Goal: Task Accomplishment & Management: Manage account settings

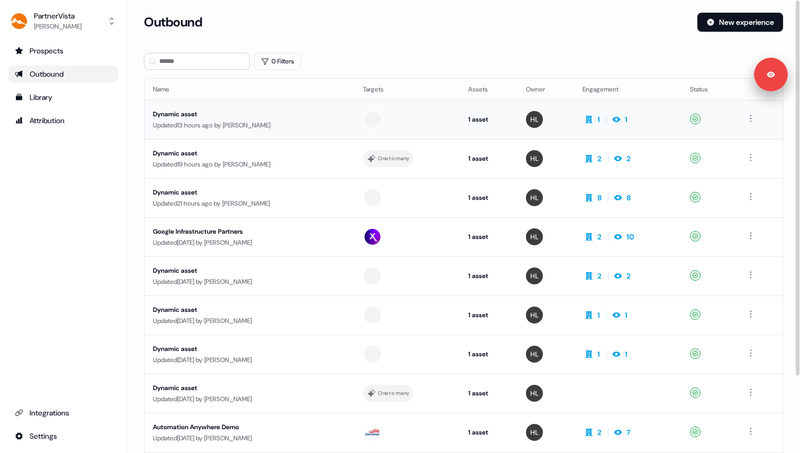
click at [217, 114] on div "Dynamic asset" at bounding box center [249, 114] width 193 height 11
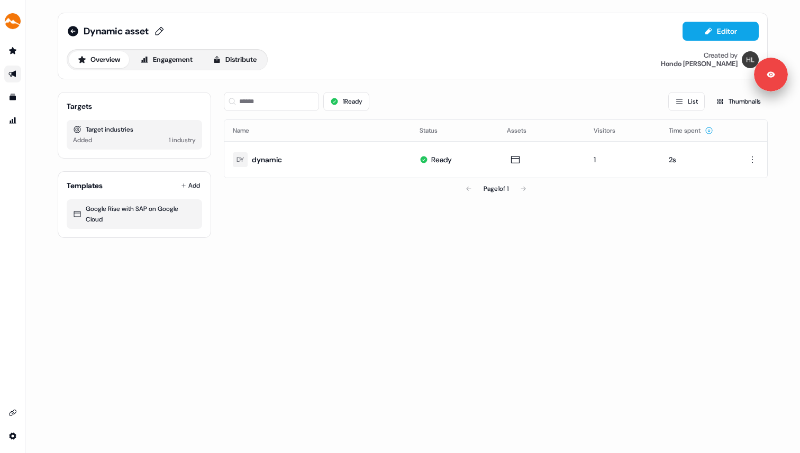
click at [141, 31] on span "Dynamic asset" at bounding box center [116, 31] width 65 height 13
click at [162, 34] on input "**********" at bounding box center [131, 31] width 95 height 11
type input "*"
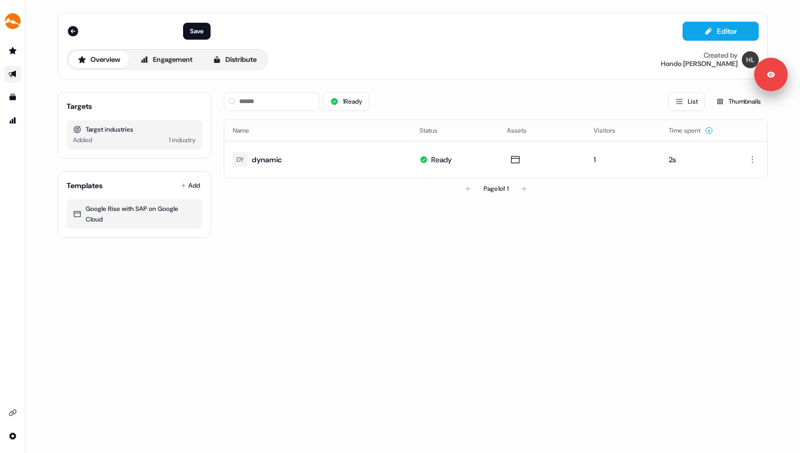
click at [292, 180] on div "Page 1 of 1" at bounding box center [496, 188] width 544 height 21
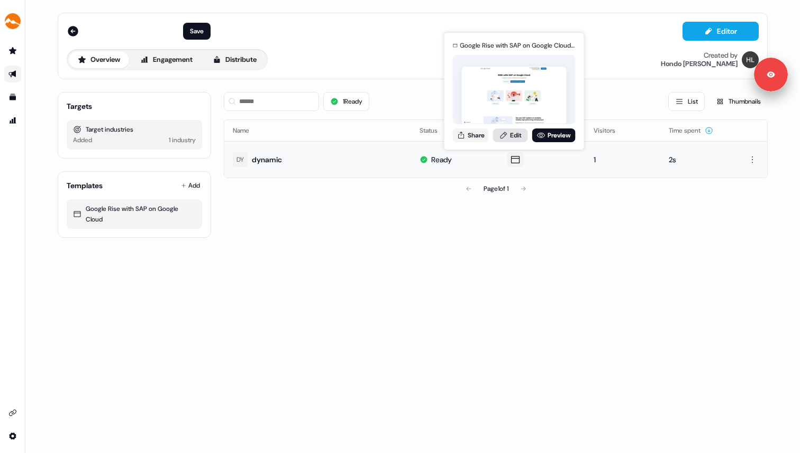
click at [515, 135] on link "Edit" at bounding box center [510, 136] width 35 height 14
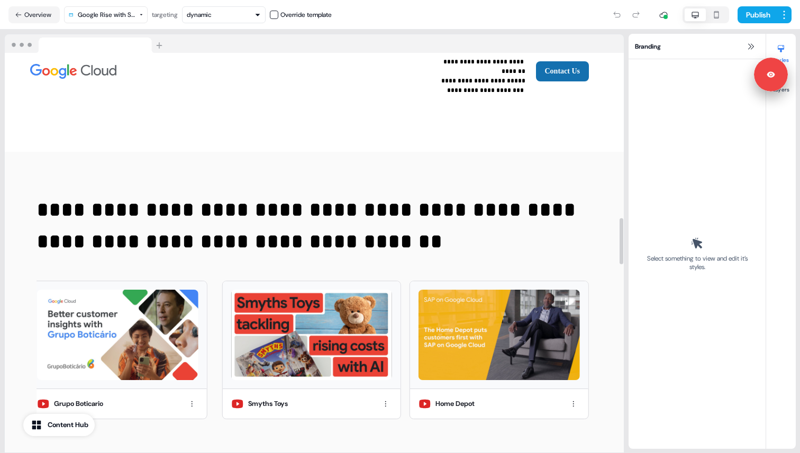
scroll to position [1515, 0]
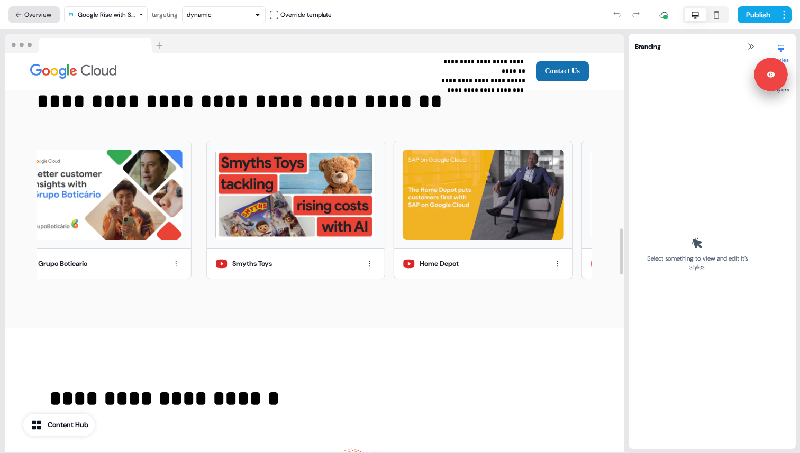
click at [45, 14] on button "Overview" at bounding box center [33, 14] width 51 height 17
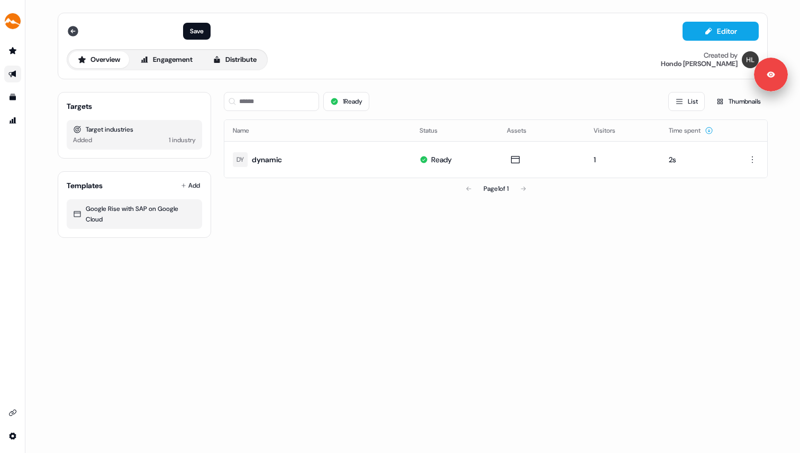
click at [71, 29] on icon at bounding box center [73, 31] width 11 height 11
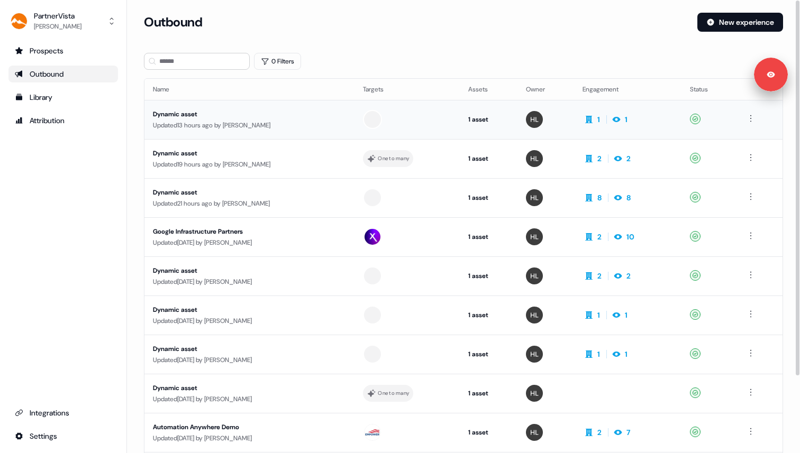
click at [197, 120] on div "Updated 13 hours ago by [PERSON_NAME]" at bounding box center [249, 125] width 193 height 11
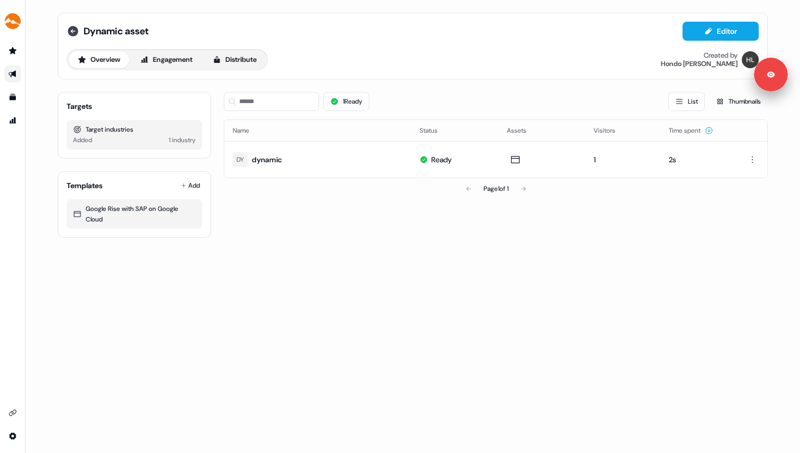
click at [73, 32] on icon at bounding box center [73, 31] width 11 height 11
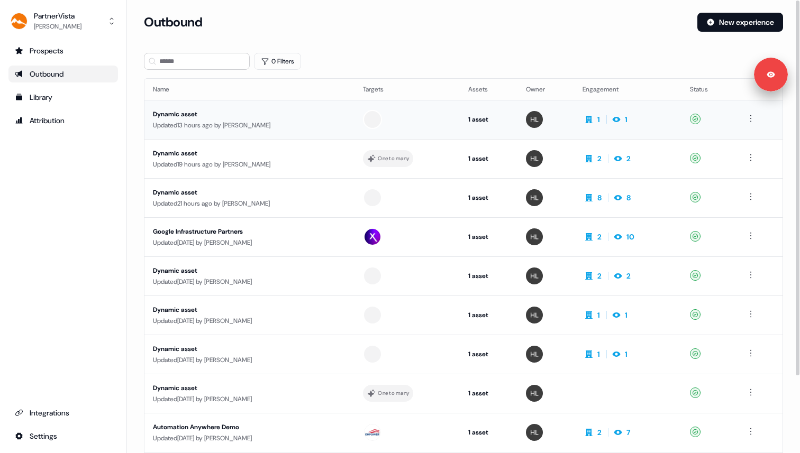
click at [188, 121] on div "Updated 13 hours ago by [PERSON_NAME]" at bounding box center [249, 125] width 193 height 11
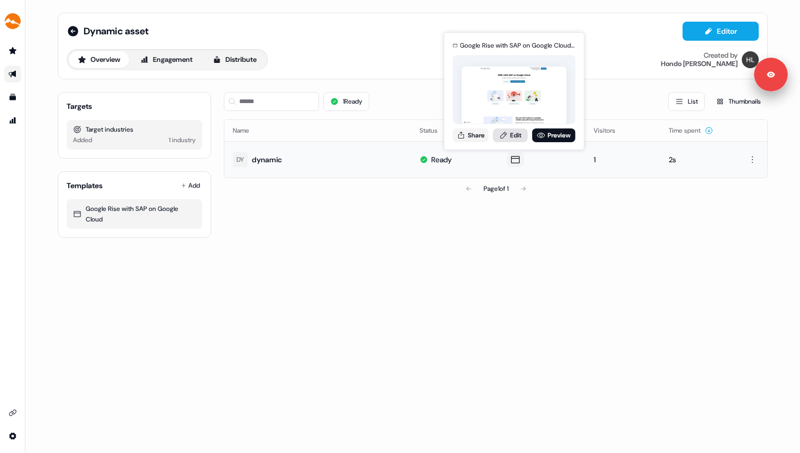
click at [509, 130] on link "Edit" at bounding box center [510, 136] width 35 height 14
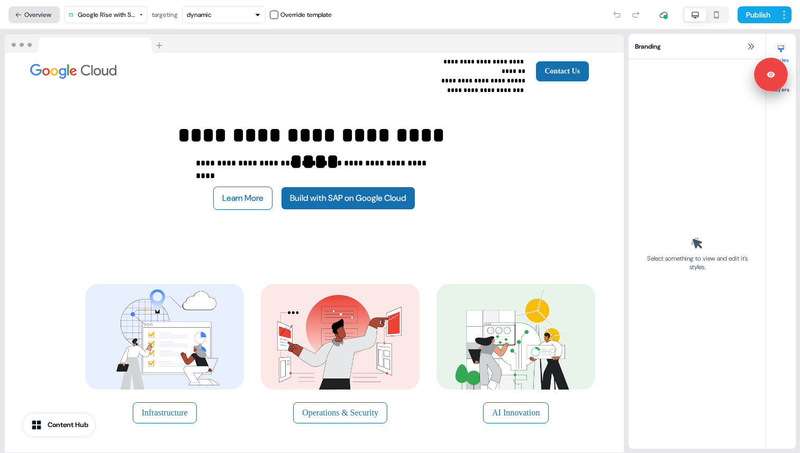
click at [36, 14] on button "Overview" at bounding box center [33, 14] width 51 height 17
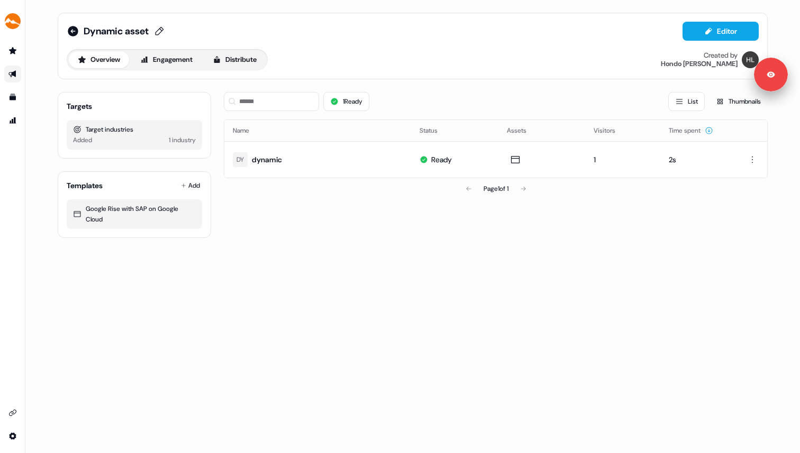
click at [164, 30] on icon at bounding box center [159, 31] width 8 height 8
click at [164, 30] on input "**********" at bounding box center [131, 31] width 95 height 11
type input "**********"
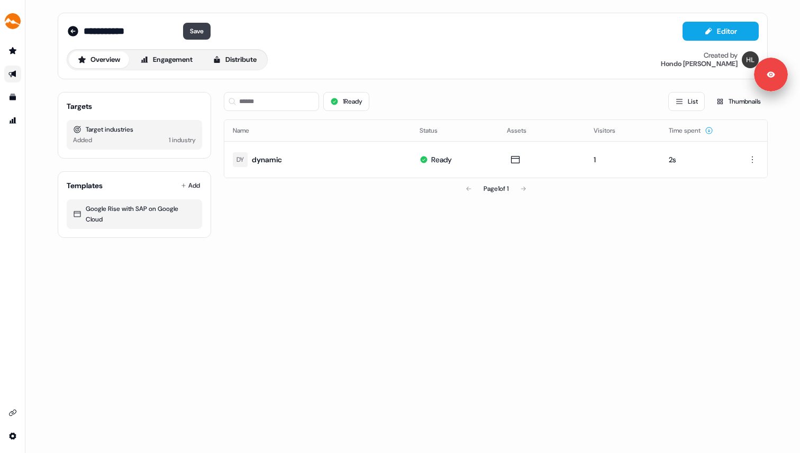
click at [210, 31] on button "Save" at bounding box center [197, 31] width 28 height 17
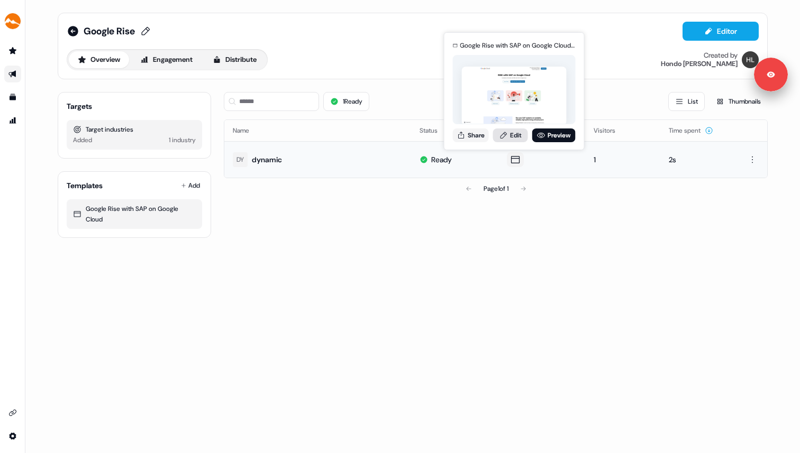
click at [517, 136] on link "Edit" at bounding box center [510, 136] width 35 height 14
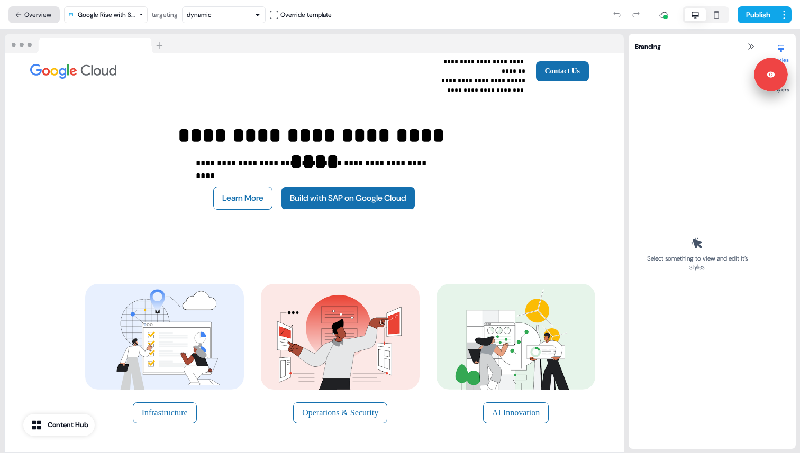
click at [23, 12] on button "Overview" at bounding box center [33, 14] width 51 height 17
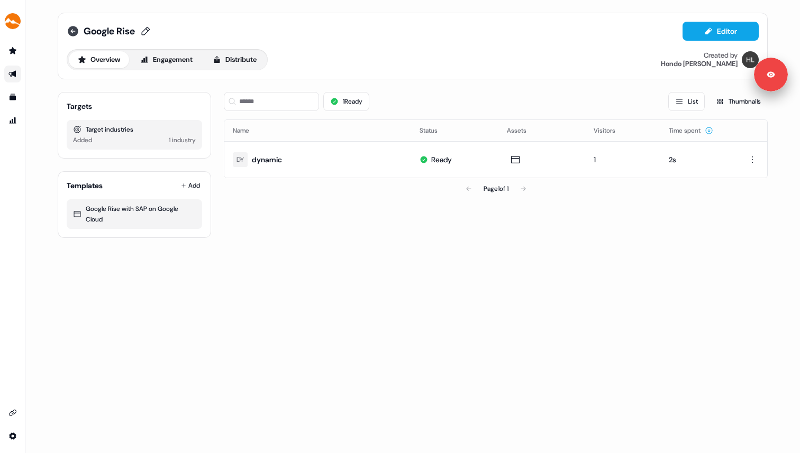
click at [78, 30] on icon at bounding box center [73, 31] width 11 height 11
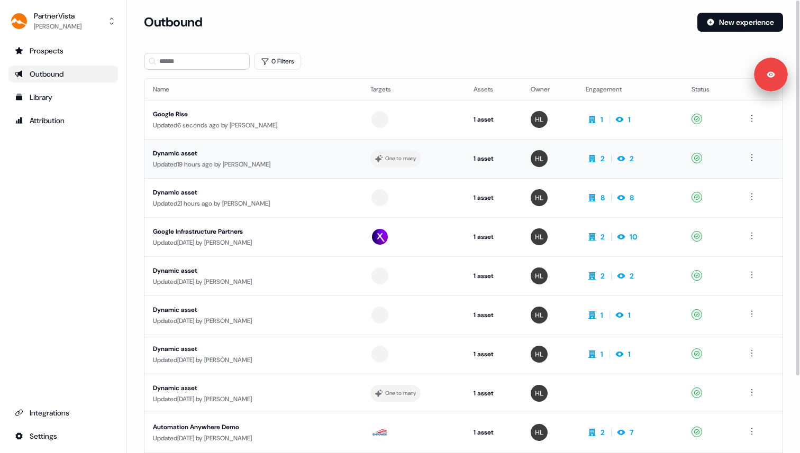
click at [304, 154] on div "Dynamic asset" at bounding box center [253, 153] width 200 height 11
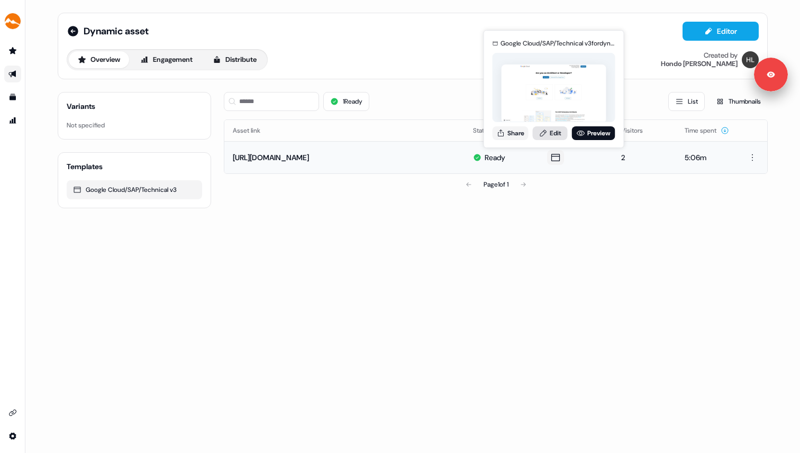
click at [550, 135] on link "Edit" at bounding box center [550, 133] width 35 height 14
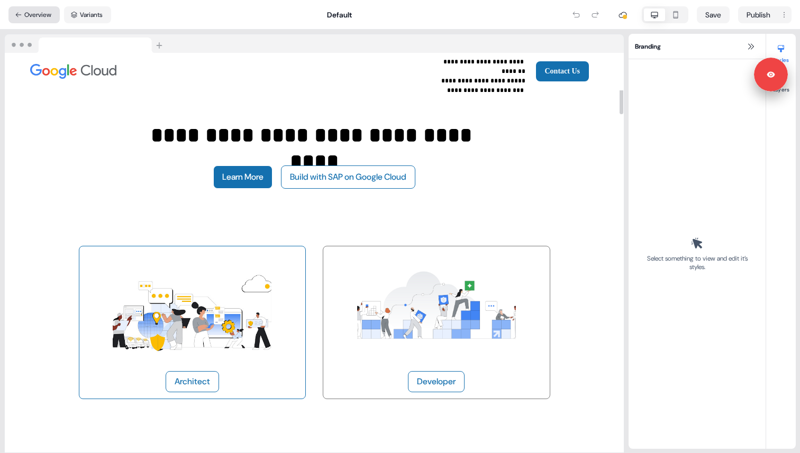
click at [43, 16] on button "Overview" at bounding box center [33, 14] width 51 height 17
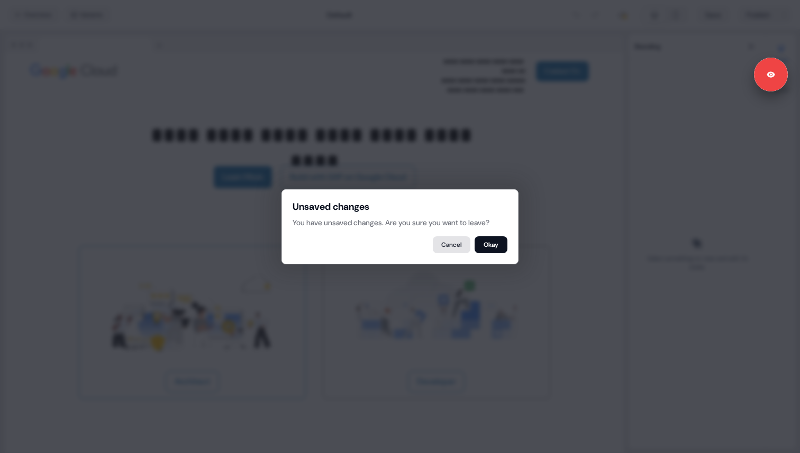
click at [459, 245] on button "Cancel" at bounding box center [452, 244] width 38 height 17
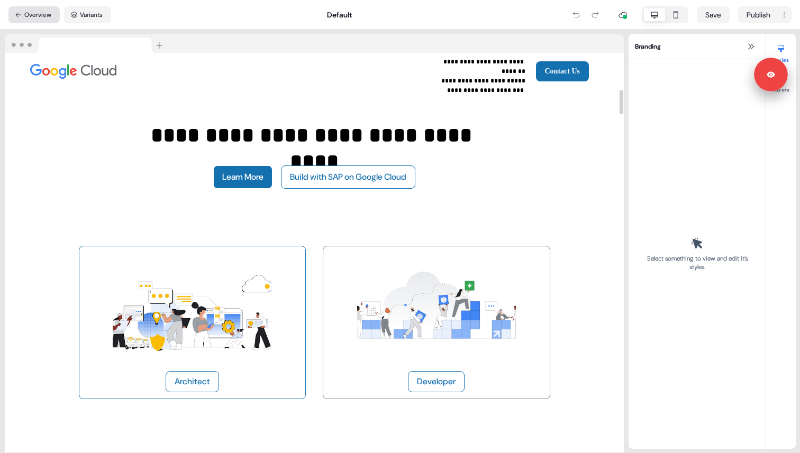
click at [28, 14] on button "Overview" at bounding box center [33, 14] width 51 height 17
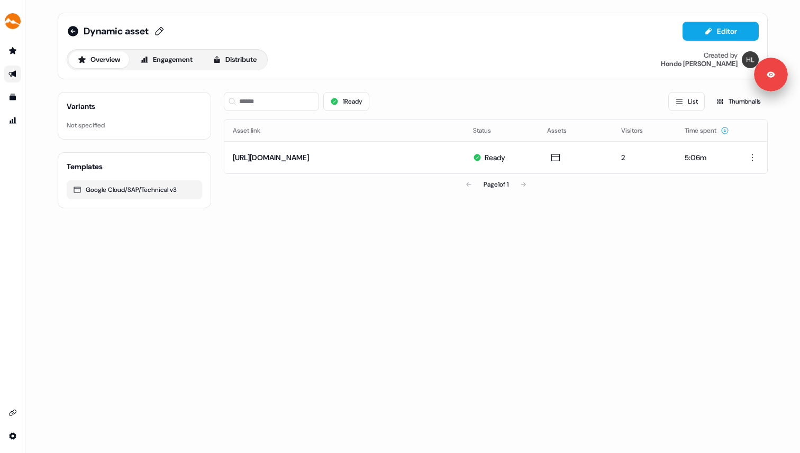
click at [149, 29] on span "Dynamic asset" at bounding box center [116, 31] width 65 height 13
click at [153, 29] on input "**********" at bounding box center [131, 31] width 95 height 11
click at [104, 29] on input "**********" at bounding box center [131, 31] width 95 height 11
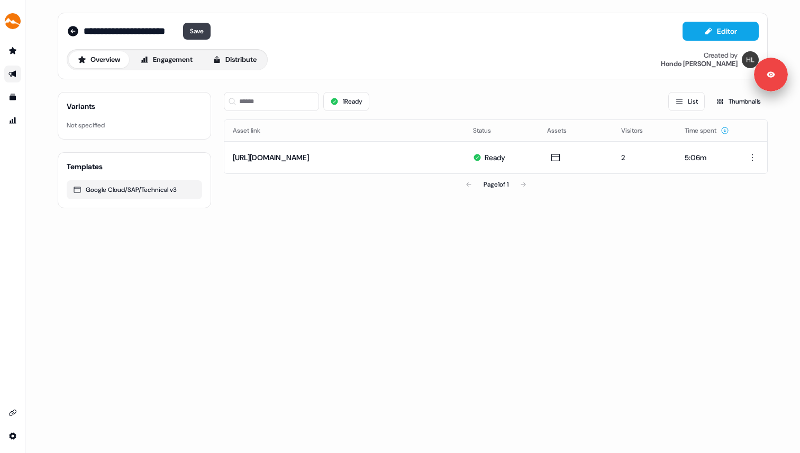
type input "**********"
click at [210, 34] on button "Save" at bounding box center [197, 31] width 28 height 17
click at [74, 33] on icon at bounding box center [73, 31] width 11 height 11
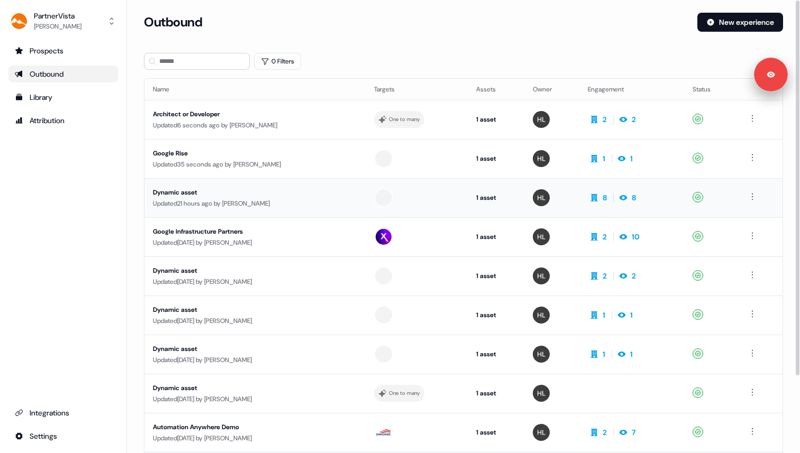
click at [238, 195] on div "Dynamic asset" at bounding box center [253, 192] width 200 height 11
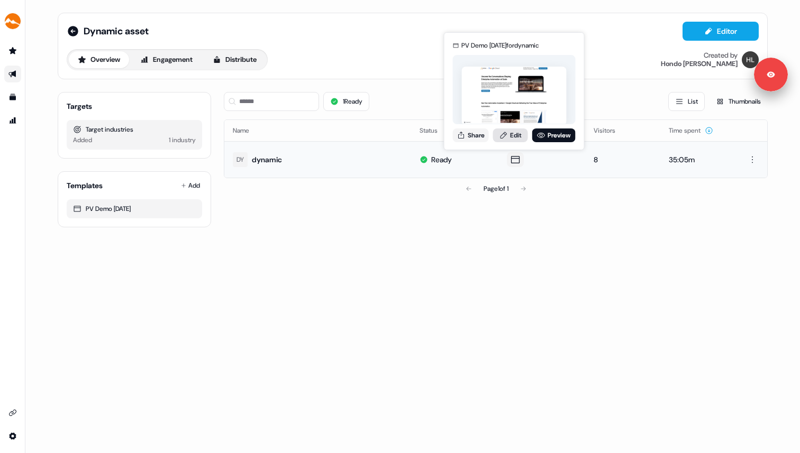
click at [512, 138] on link "Edit" at bounding box center [510, 136] width 35 height 14
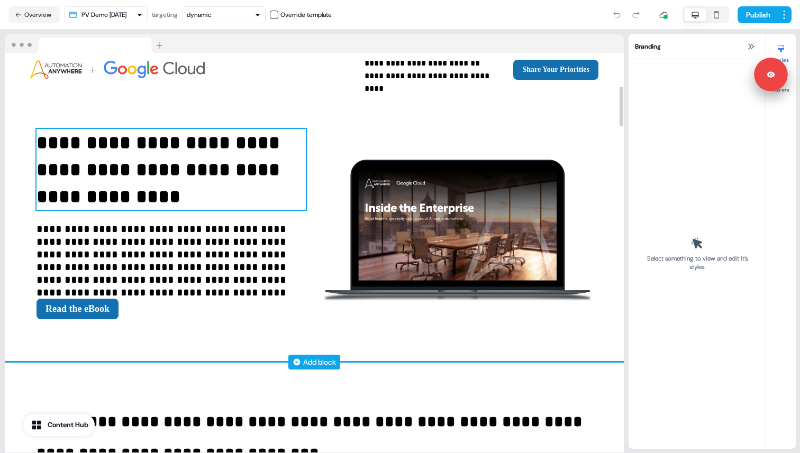
click at [185, 148] on strong "**********" at bounding box center [160, 169] width 249 height 73
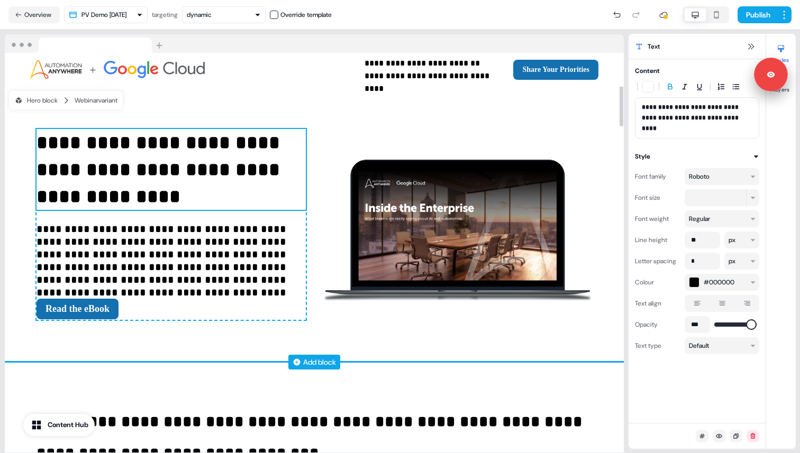
click at [185, 148] on strong "**********" at bounding box center [160, 169] width 249 height 73
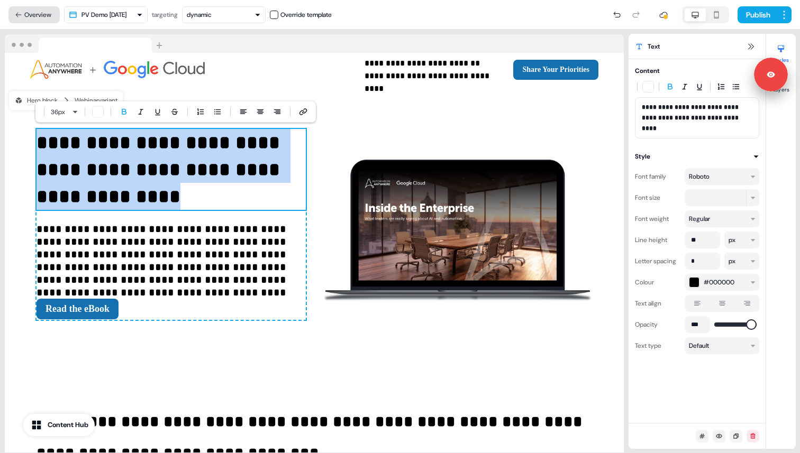
click at [43, 16] on button "Overview" at bounding box center [33, 14] width 51 height 17
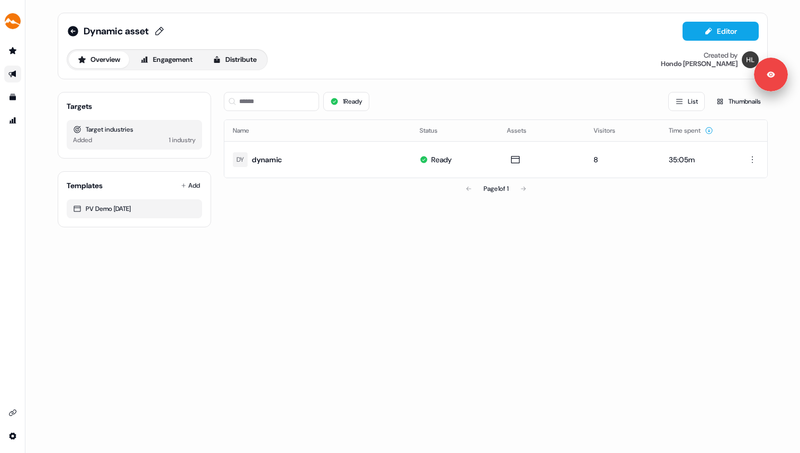
click at [140, 35] on span "Dynamic asset" at bounding box center [116, 31] width 65 height 13
click at [161, 33] on input "**********" at bounding box center [131, 31] width 95 height 11
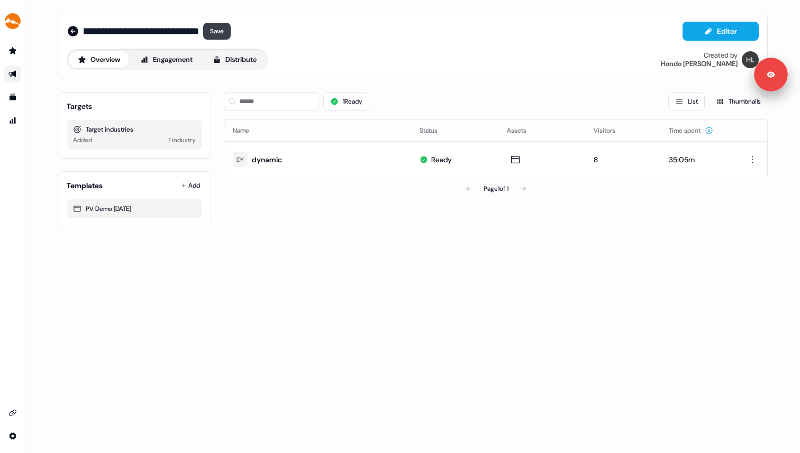
type input "**********"
click at [225, 33] on button "Save" at bounding box center [217, 31] width 28 height 17
click at [73, 28] on icon at bounding box center [73, 31] width 11 height 11
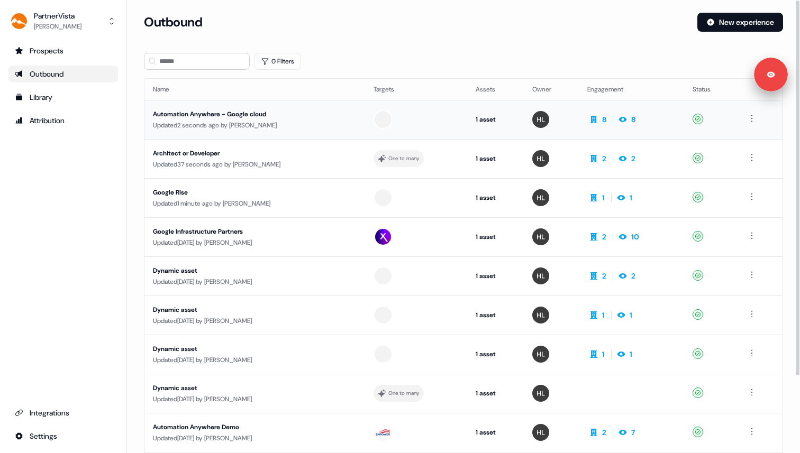
click at [319, 120] on div "Updated 2 seconds ago by [PERSON_NAME]" at bounding box center [255, 125] width 204 height 11
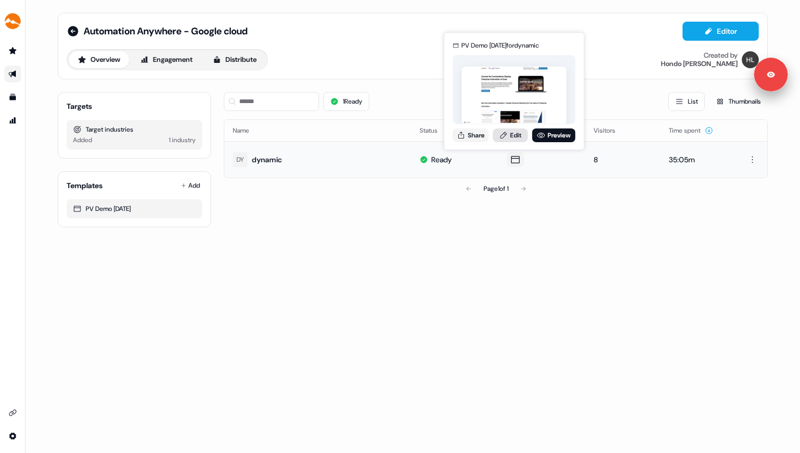
click at [510, 133] on link "Edit" at bounding box center [510, 136] width 35 height 14
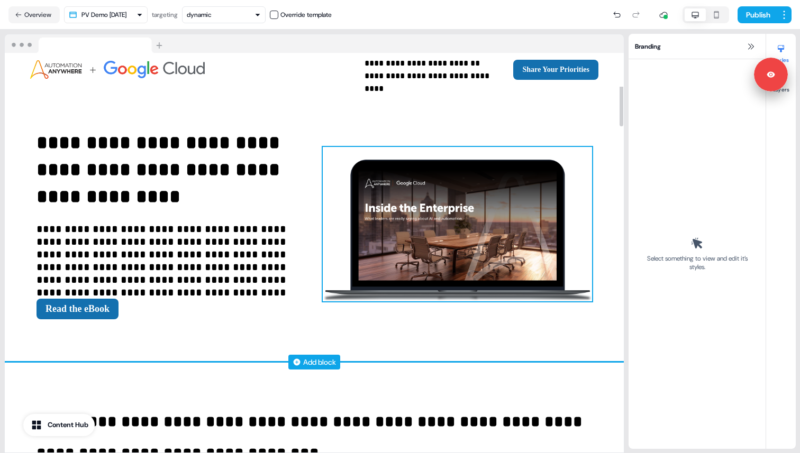
click at [434, 208] on img at bounding box center [457, 224] width 269 height 154
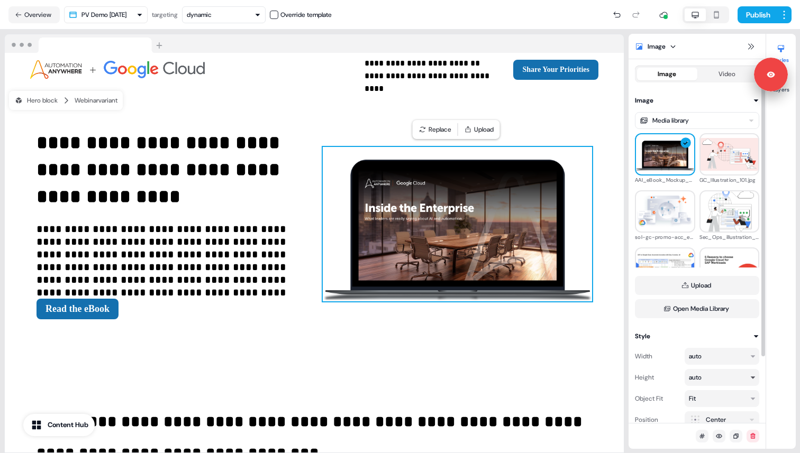
scroll to position [81, 0]
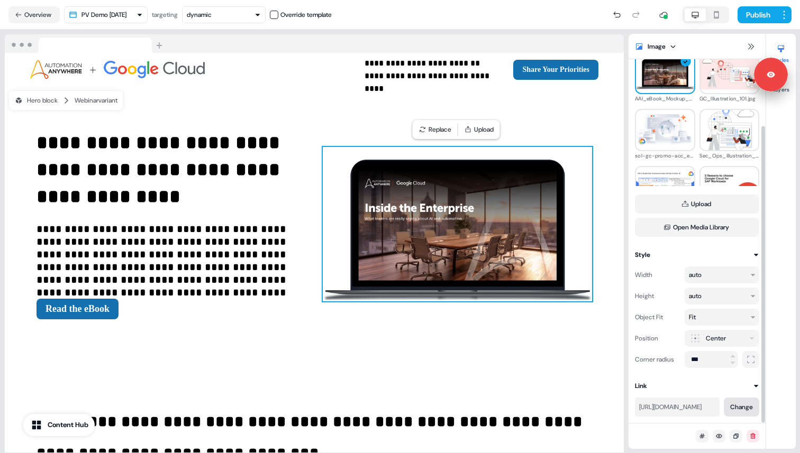
click at [732, 407] on button "Change" at bounding box center [741, 407] width 35 height 19
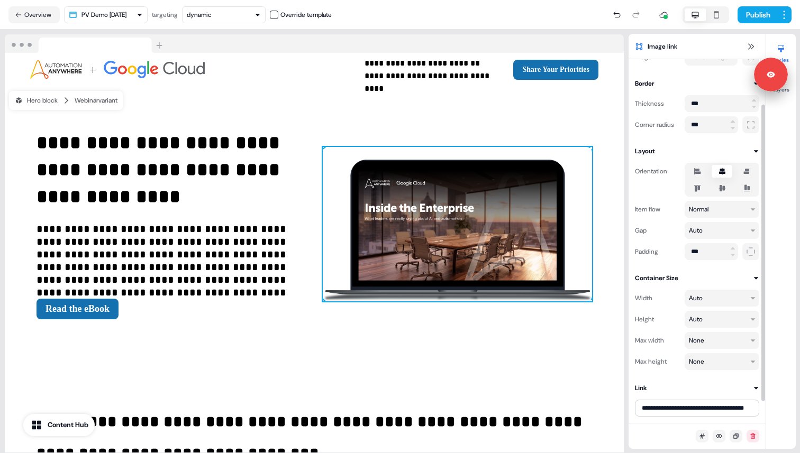
scroll to position [55, 0]
click at [690, 408] on input "**********" at bounding box center [697, 408] width 124 height 17
click at [716, 393] on div at bounding box center [697, 404] width 124 height 23
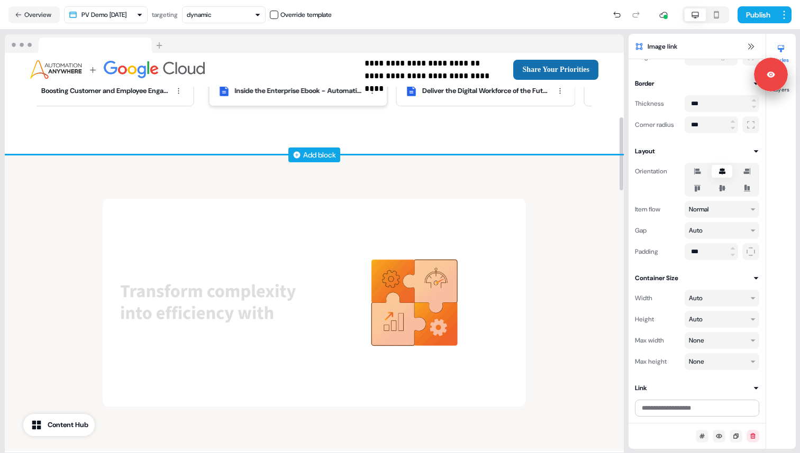
scroll to position [537, 0]
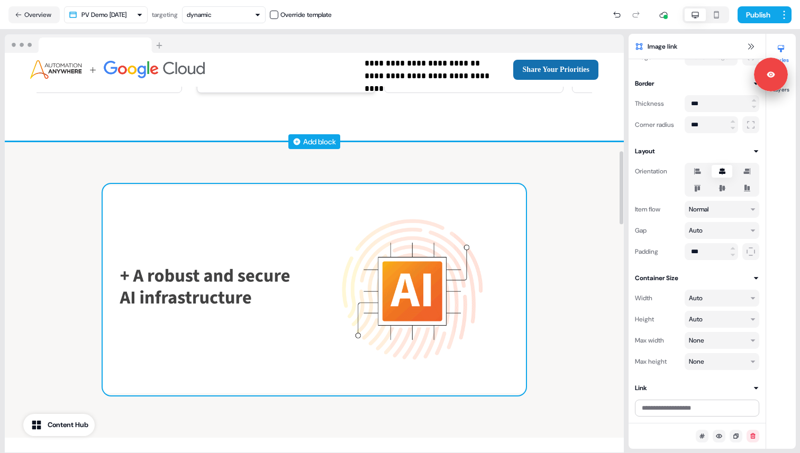
click at [291, 295] on img at bounding box center [314, 290] width 423 height 212
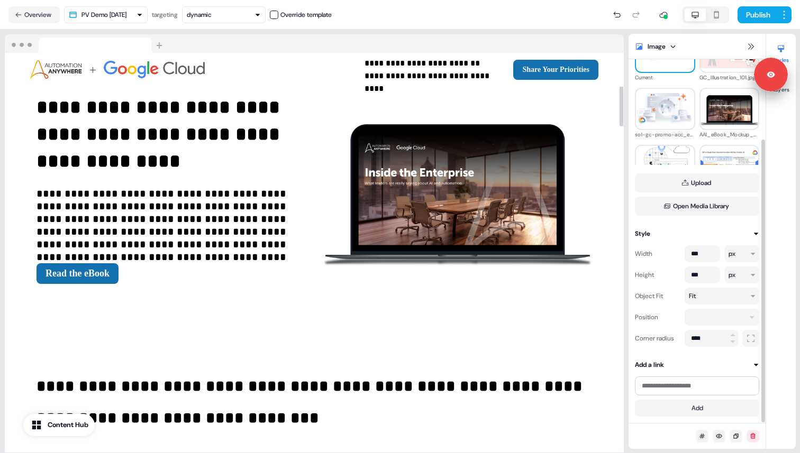
scroll to position [0, 0]
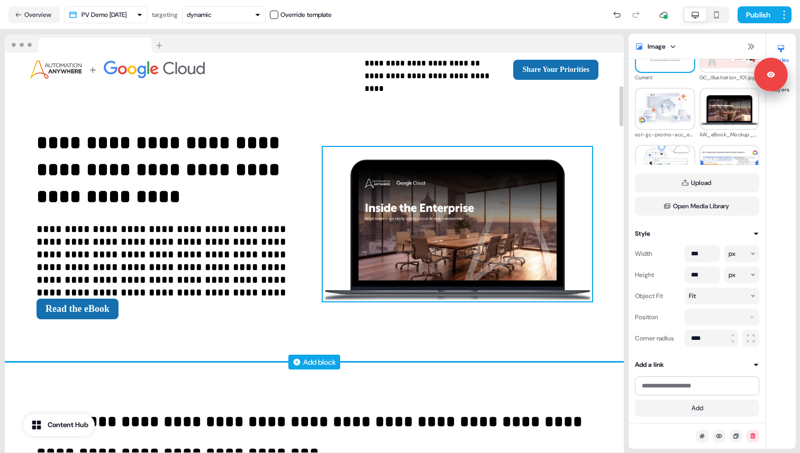
click at [502, 153] on img at bounding box center [457, 224] width 269 height 154
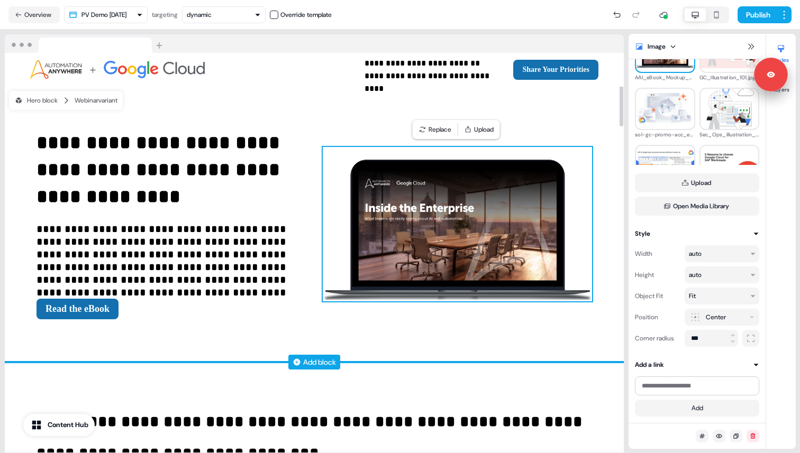
click at [508, 126] on div "**********" at bounding box center [314, 225] width 619 height 276
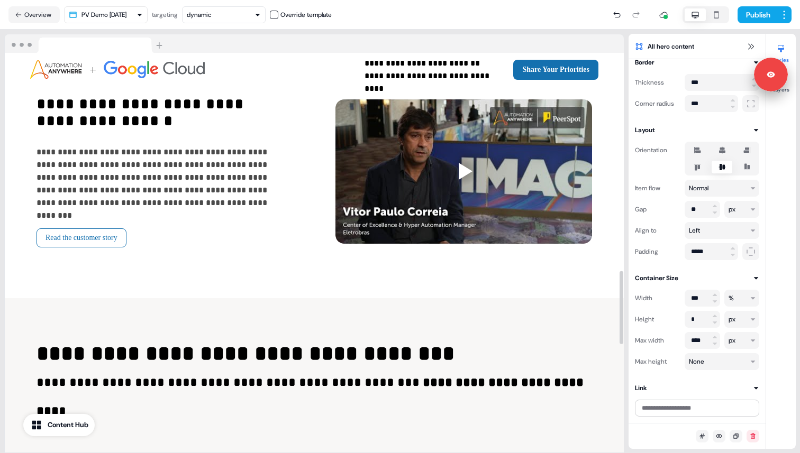
scroll to position [1193, 0]
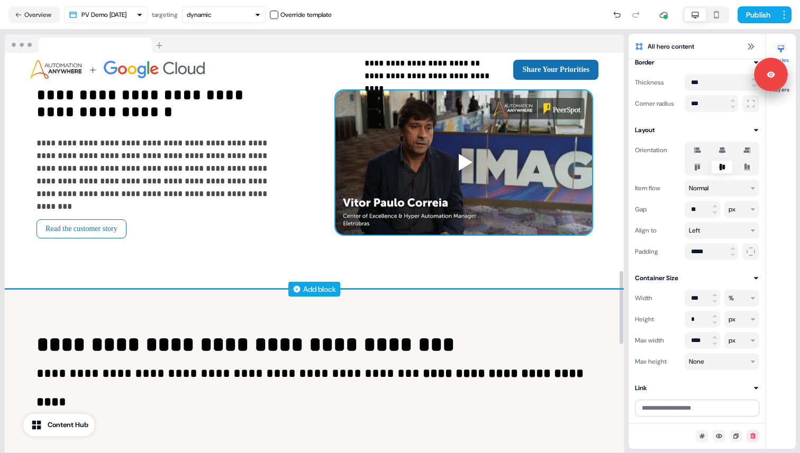
click at [511, 211] on div at bounding box center [463, 162] width 257 height 144
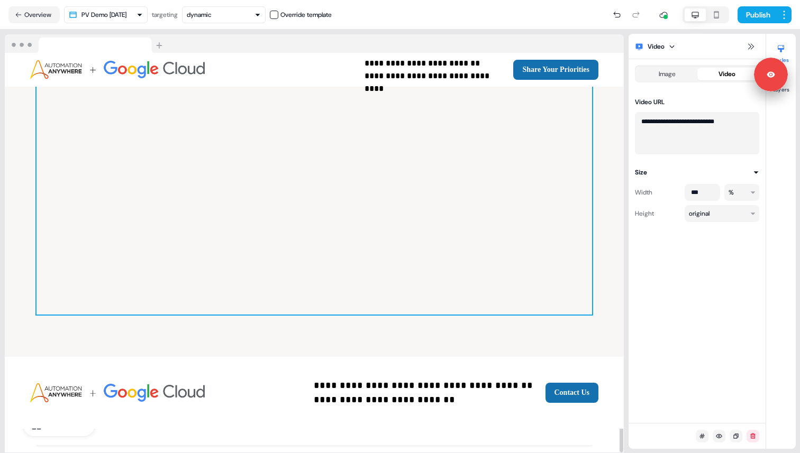
scroll to position [1787, 0]
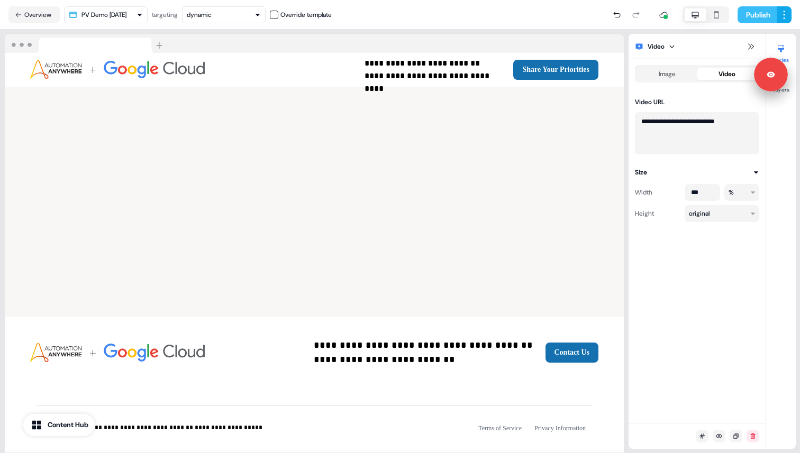
click at [756, 13] on button "Publish" at bounding box center [756, 14] width 39 height 17
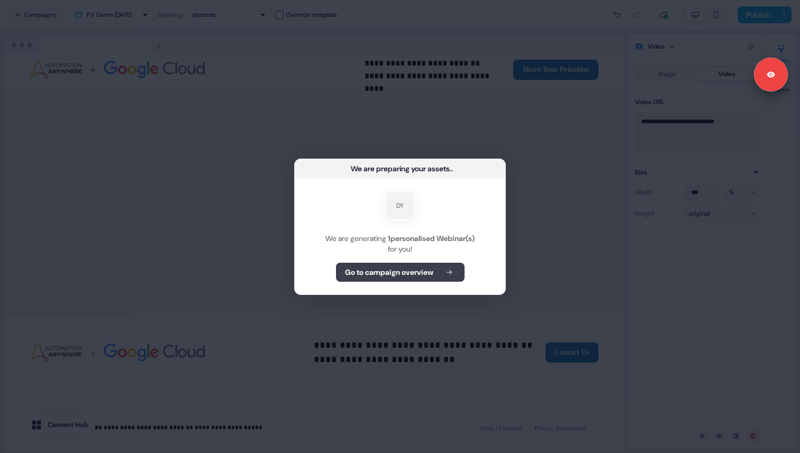
click at [401, 272] on b "Go to campaign overview" at bounding box center [389, 272] width 88 height 11
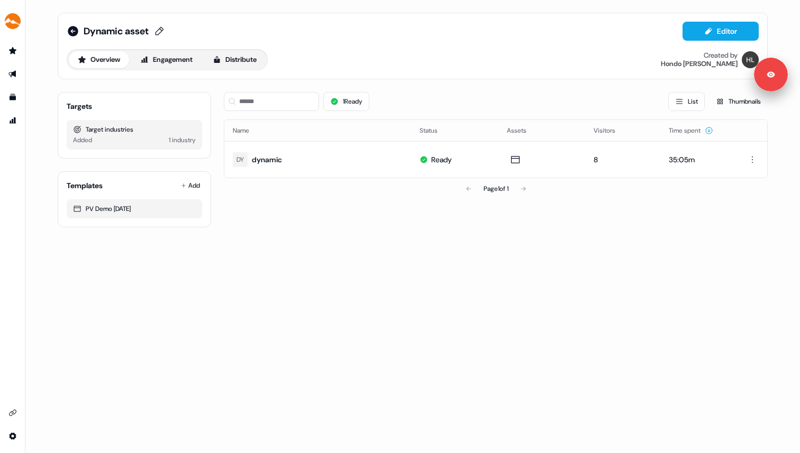
click at [149, 32] on span "Dynamic asset" at bounding box center [116, 31] width 65 height 13
click at [150, 32] on input "**********" at bounding box center [131, 31] width 95 height 11
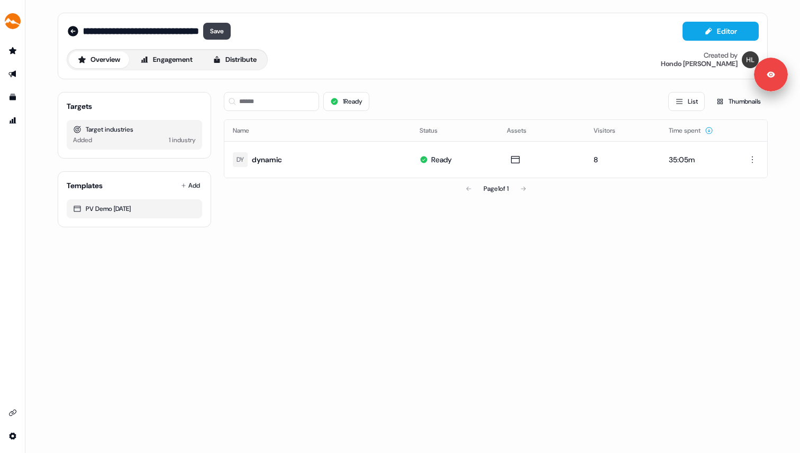
type input "**********"
click at [227, 33] on button "Save" at bounding box center [217, 31] width 28 height 17
click at [76, 26] on icon at bounding box center [73, 31] width 13 height 13
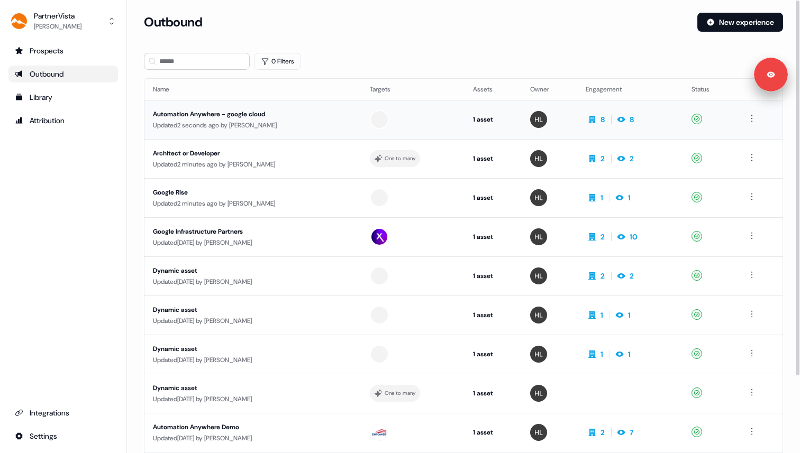
click at [228, 113] on div "Automation Anywhere - google cloud" at bounding box center [253, 114] width 200 height 11
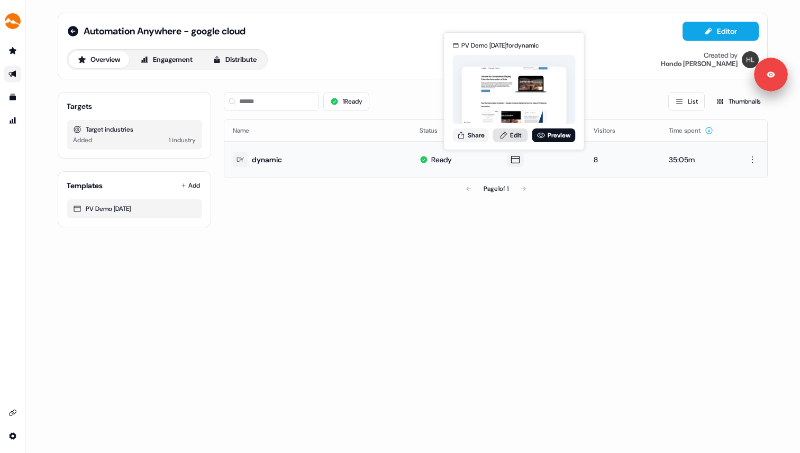
click at [503, 135] on icon at bounding box center [503, 135] width 8 height 8
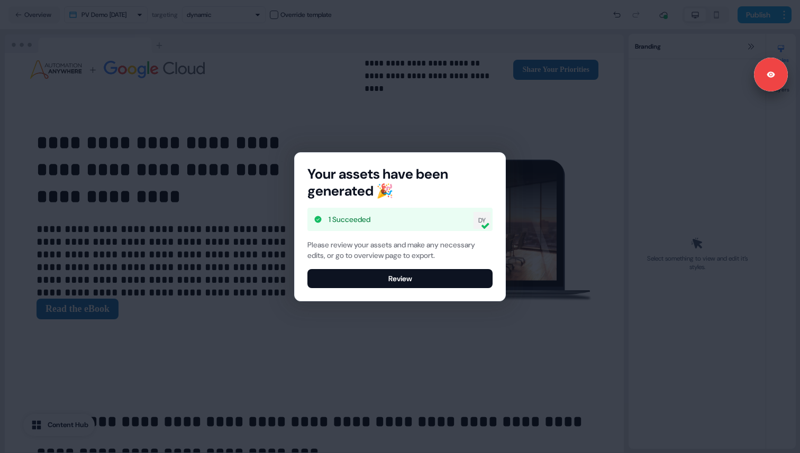
click at [426, 313] on div "Your assets have been generated 🎉 1 Succeeded DY Please review your assets and …" at bounding box center [400, 226] width 800 height 453
click at [491, 130] on div "Your assets have been generated 🎉 1 Succeeded DY Please review your assets and …" at bounding box center [400, 226] width 800 height 453
click at [386, 278] on button "Review" at bounding box center [399, 278] width 185 height 19
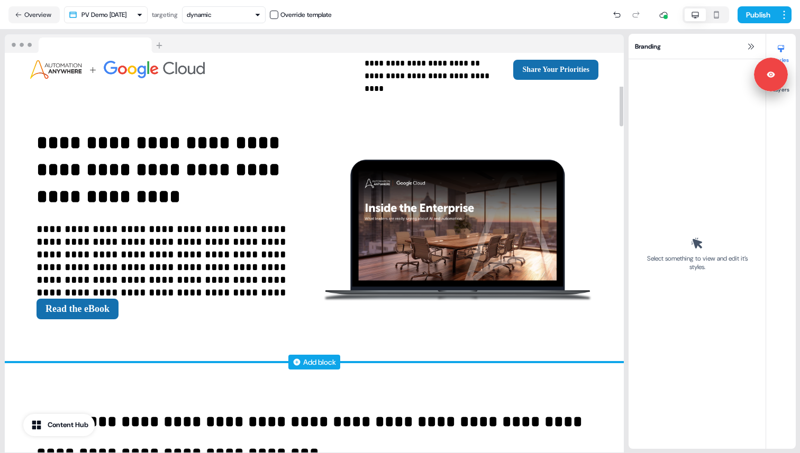
click at [297, 279] on p "**********" at bounding box center [170, 254] width 269 height 63
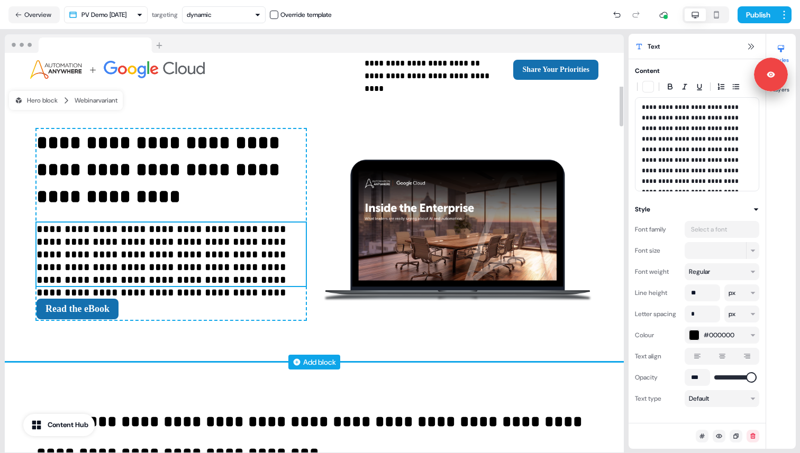
click at [297, 279] on p "**********" at bounding box center [170, 254] width 269 height 63
click at [291, 261] on p "**********" at bounding box center [170, 254] width 269 height 63
click at [299, 281] on p "**********" at bounding box center [170, 254] width 269 height 63
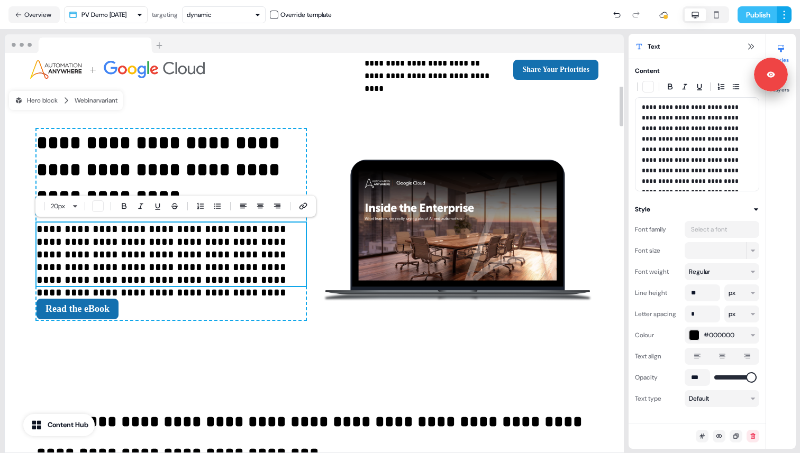
click at [752, 17] on button "Publish" at bounding box center [756, 14] width 39 height 17
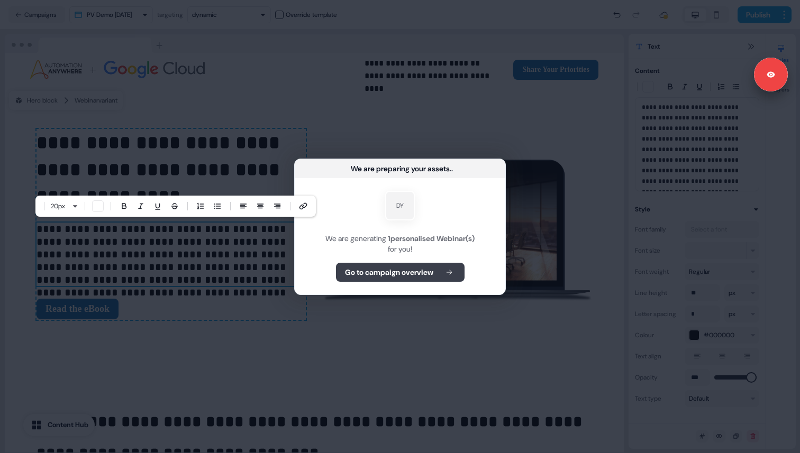
click at [409, 269] on b "Go to campaign overview" at bounding box center [389, 272] width 88 height 11
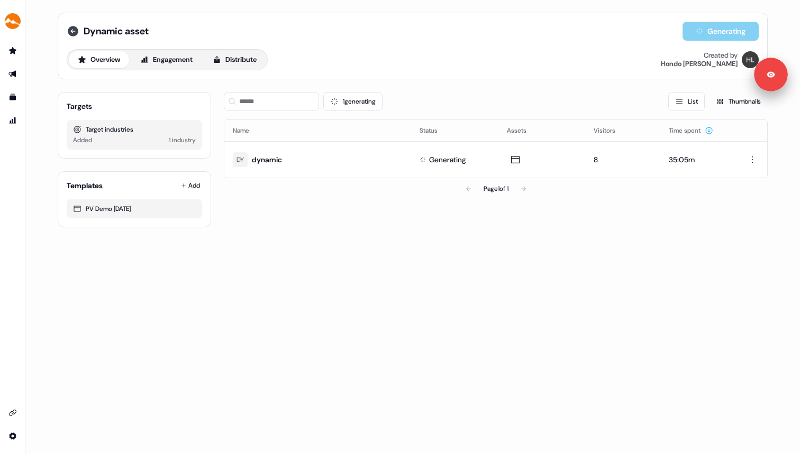
click at [74, 36] on icon at bounding box center [73, 31] width 11 height 11
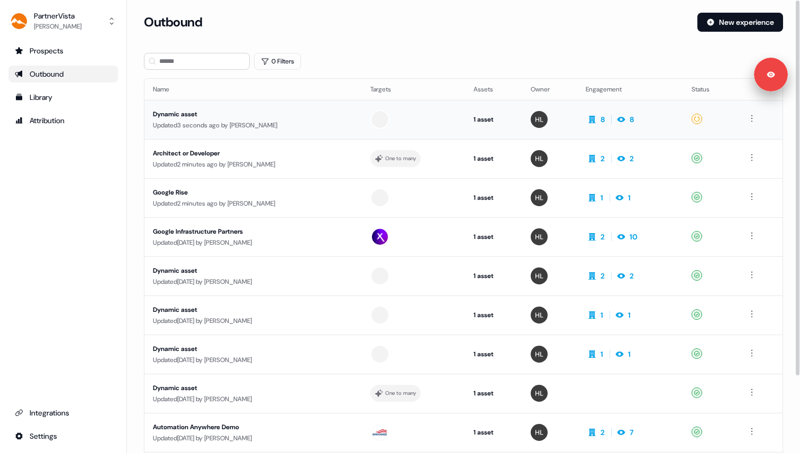
click at [245, 112] on div "Dynamic asset" at bounding box center [253, 114] width 200 height 11
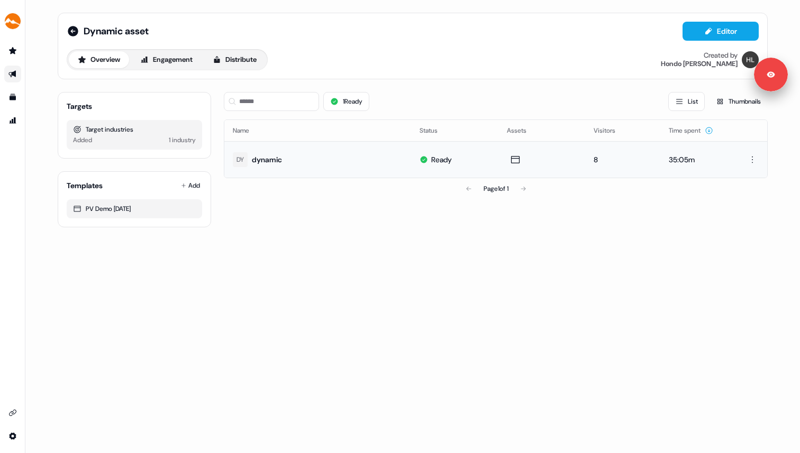
click at [167, 34] on div "Dynamic asset Editor" at bounding box center [413, 31] width 692 height 19
click at [164, 32] on icon at bounding box center [159, 31] width 8 height 8
click at [152, 34] on input "**********" at bounding box center [131, 31] width 95 height 11
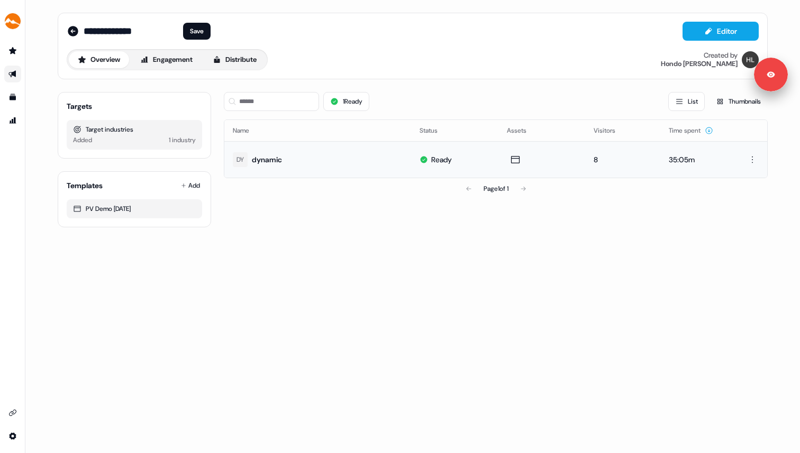
click at [152, 34] on input "**********" at bounding box center [131, 31] width 95 height 11
type input "**********"
click at [218, 35] on button "Save" at bounding box center [217, 31] width 28 height 17
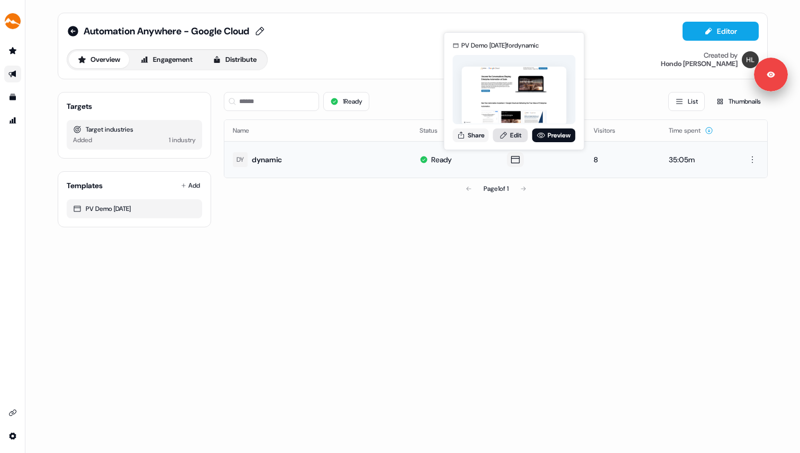
click at [517, 134] on link "Edit" at bounding box center [510, 136] width 35 height 14
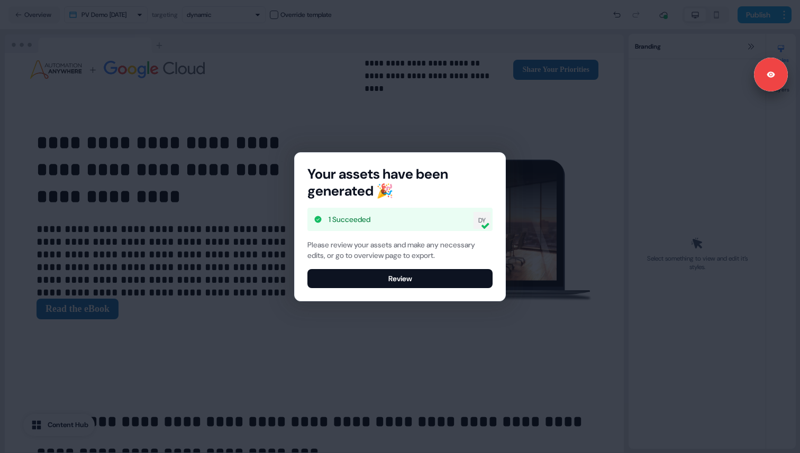
click at [424, 313] on div "Your assets have been generated 🎉 1 Succeeded DY Please review your assets and …" at bounding box center [400, 226] width 800 height 453
click at [414, 280] on button "Review" at bounding box center [399, 278] width 185 height 19
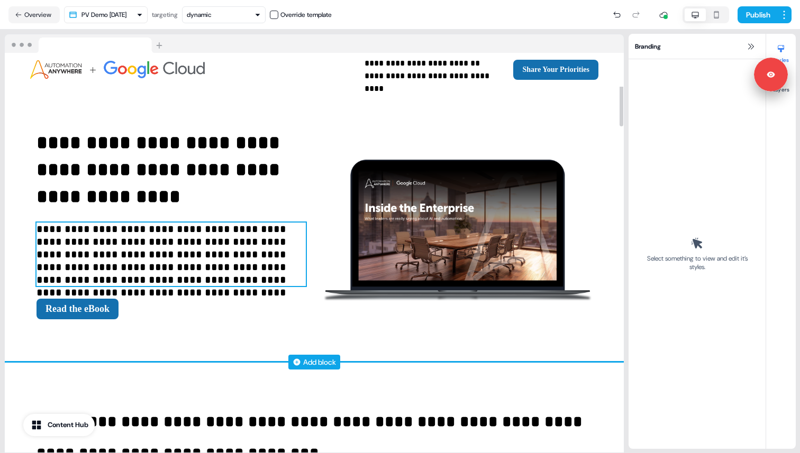
click at [292, 282] on p "**********" at bounding box center [170, 254] width 269 height 63
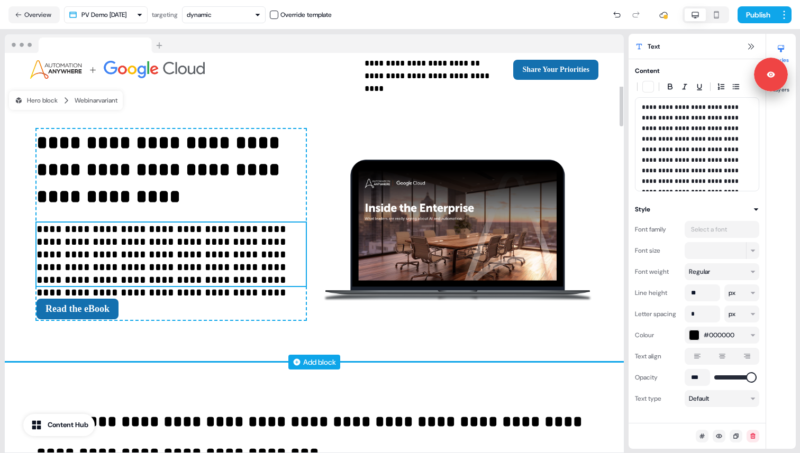
click at [297, 282] on p "**********" at bounding box center [170, 254] width 269 height 63
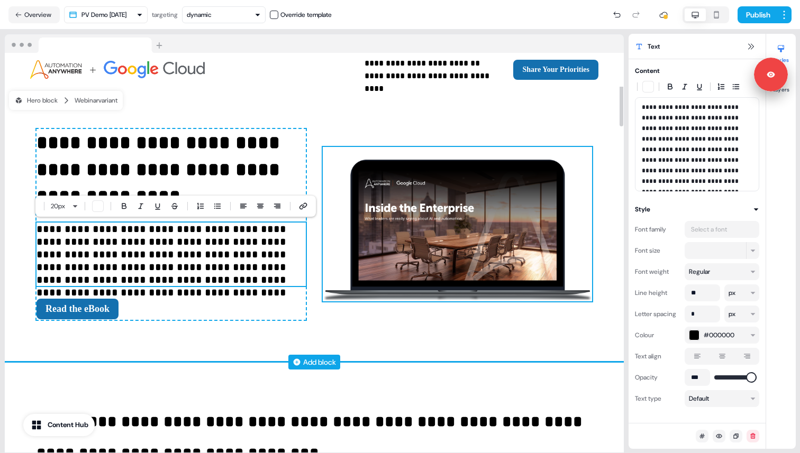
click at [363, 240] on img at bounding box center [457, 224] width 269 height 154
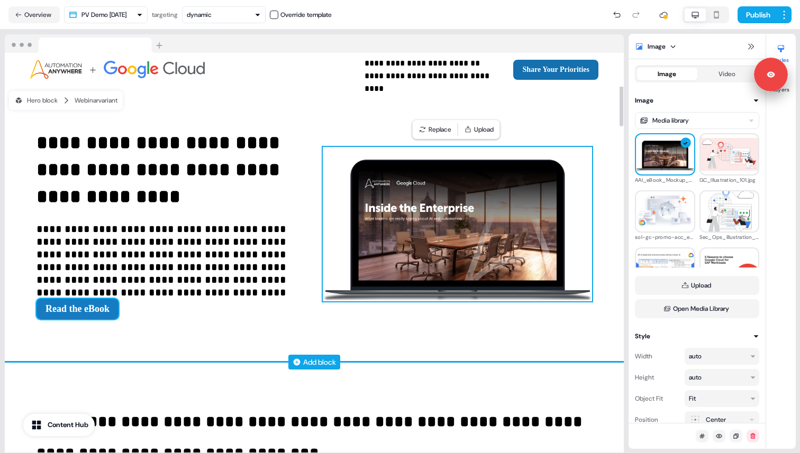
click at [107, 307] on button "Read the eBook" at bounding box center [77, 309] width 82 height 21
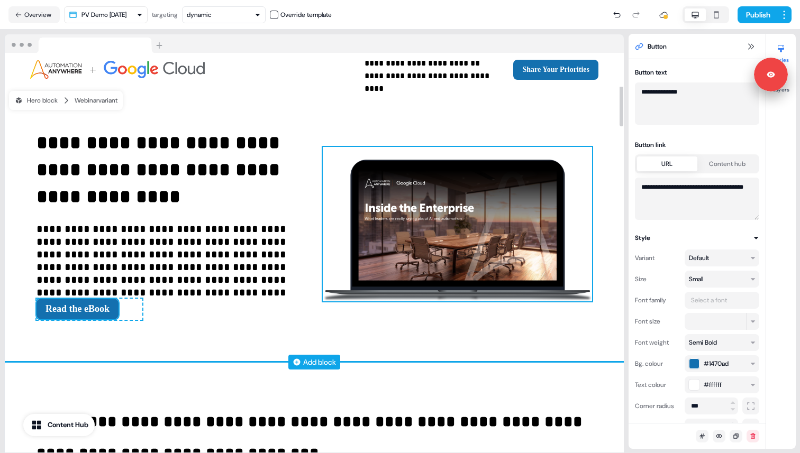
click at [425, 266] on img at bounding box center [457, 224] width 269 height 154
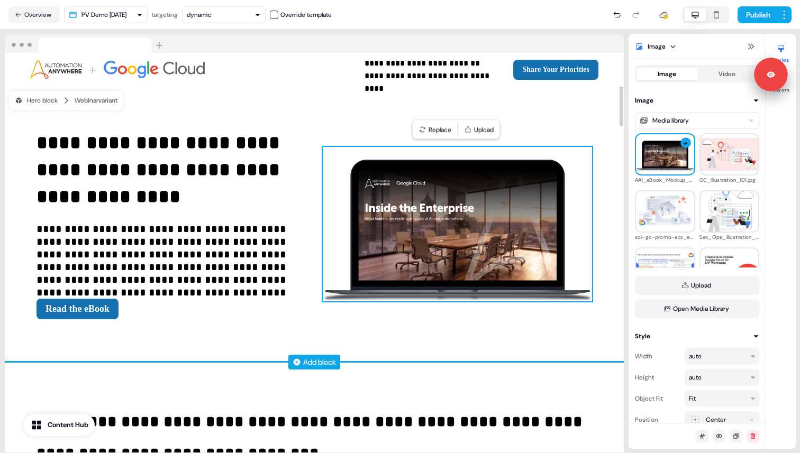
click at [518, 260] on img at bounding box center [457, 224] width 269 height 154
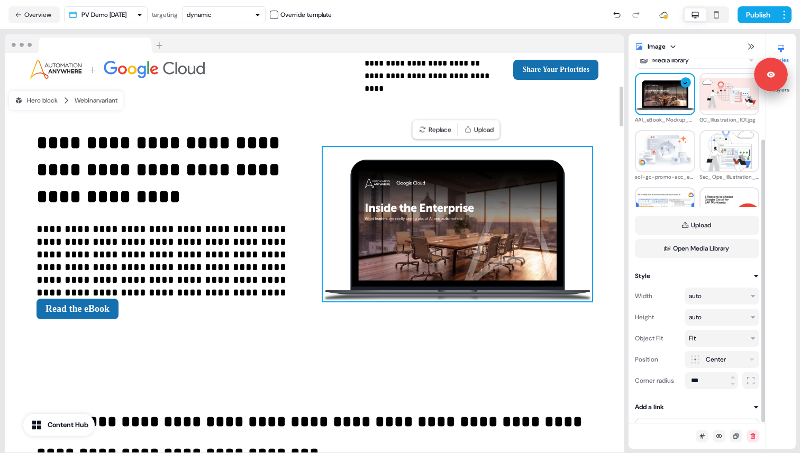
scroll to position [103, 0]
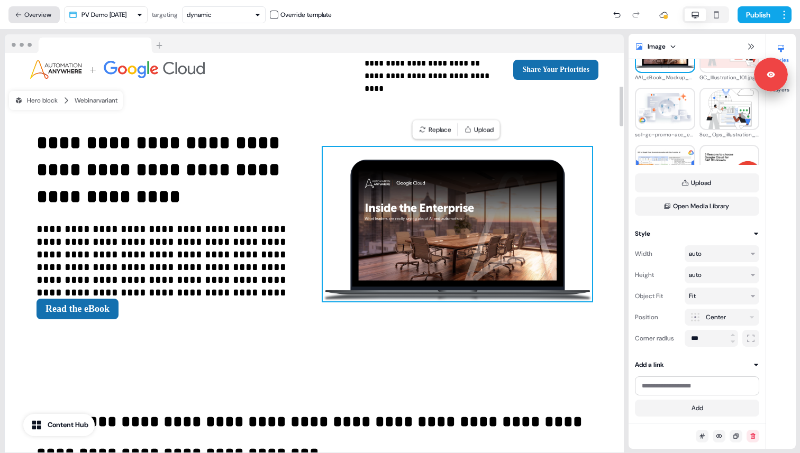
click at [39, 22] on button "Overview" at bounding box center [33, 14] width 51 height 17
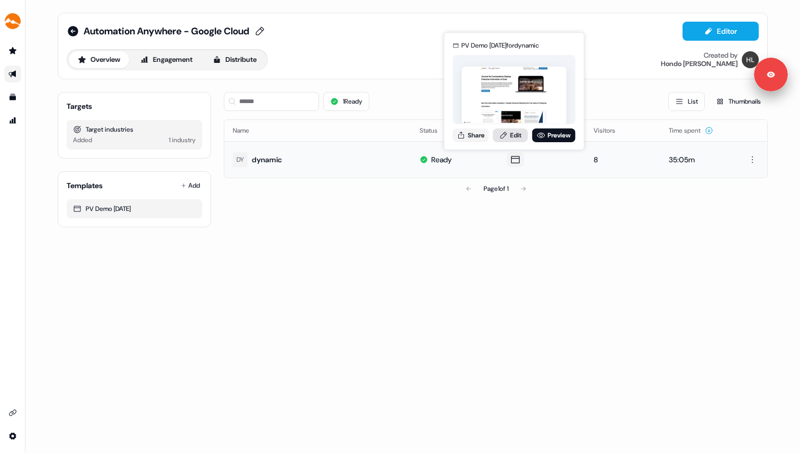
click at [509, 139] on link "Edit" at bounding box center [510, 136] width 35 height 14
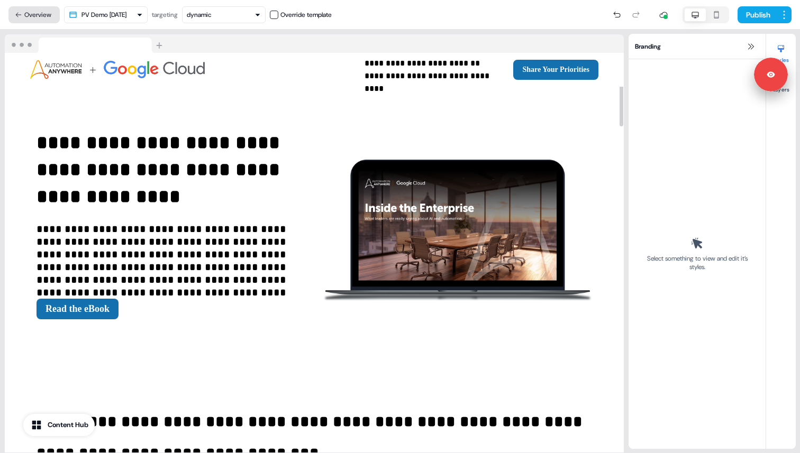
click at [39, 16] on button "Overview" at bounding box center [33, 14] width 51 height 17
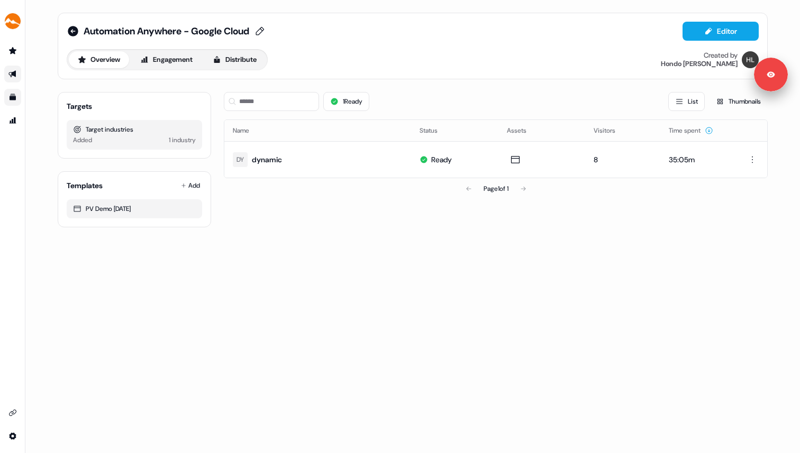
click at [13, 99] on icon "Go to templates" at bounding box center [13, 97] width 6 height 6
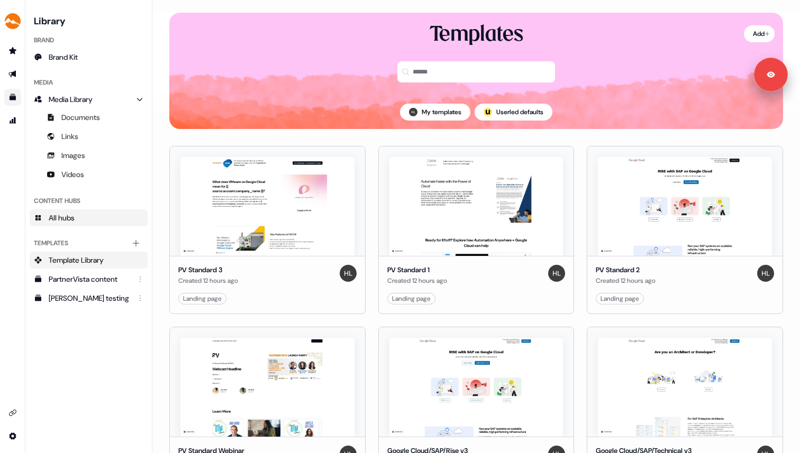
click at [118, 218] on link "All hubs" at bounding box center [89, 217] width 118 height 17
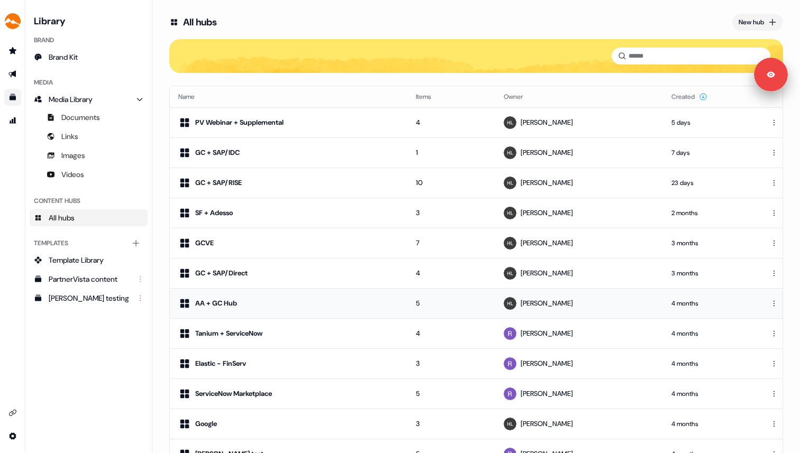
click at [327, 298] on div "AA + GC Hub" at bounding box center [288, 303] width 221 height 13
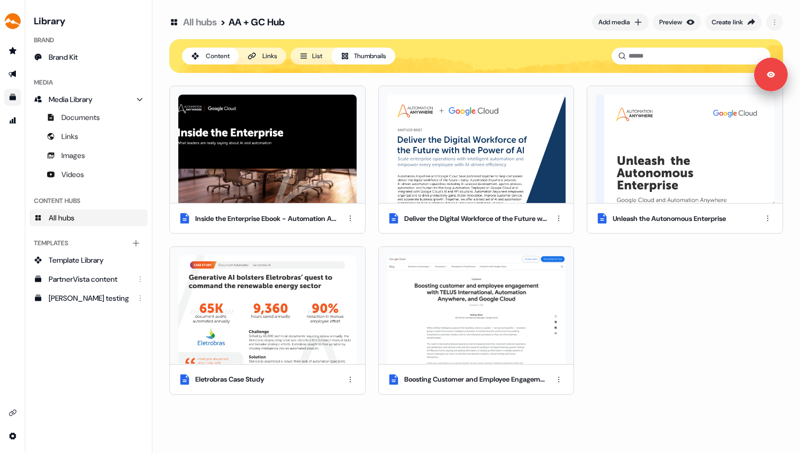
click at [253, 52] on icon at bounding box center [252, 56] width 8 height 8
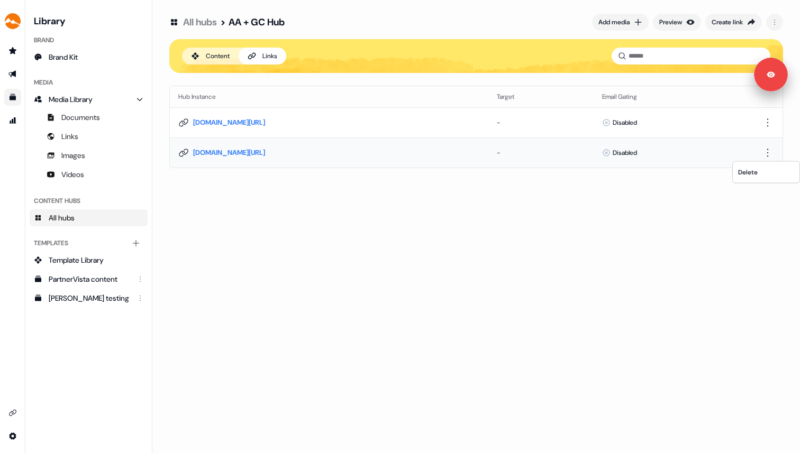
click at [769, 154] on html "For the best experience switch devices to a bigger screen. Go to [DOMAIN_NAME] …" at bounding box center [400, 226] width 800 height 453
click at [684, 202] on html "For the best experience switch devices to a bigger screen. Go to [DOMAIN_NAME] …" at bounding box center [400, 226] width 800 height 453
click at [261, 155] on link "[DOMAIN_NAME][URL]" at bounding box center [229, 153] width 72 height 11
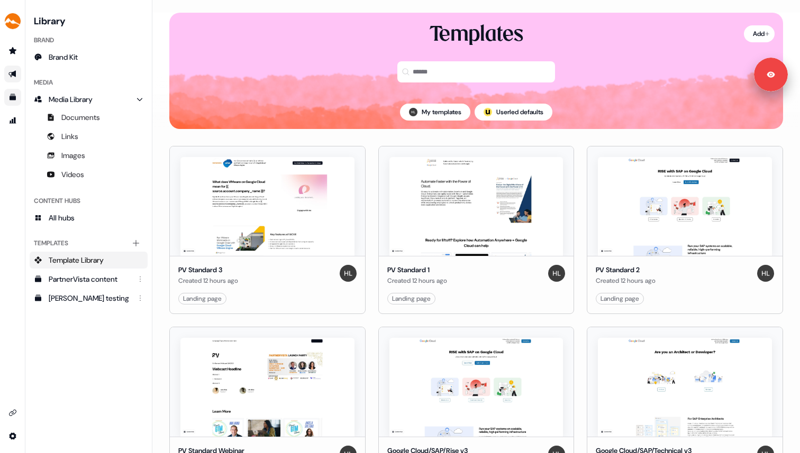
click at [10, 72] on icon "Go to outbound experience" at bounding box center [12, 74] width 8 height 8
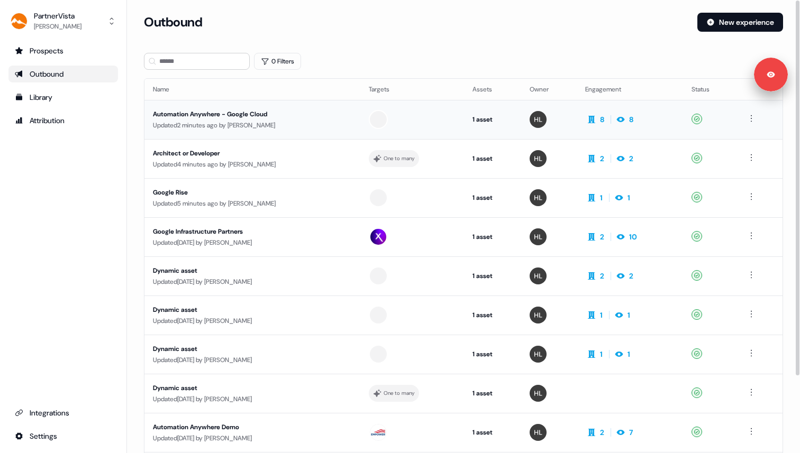
click at [285, 121] on div "Updated 2 minutes ago by [PERSON_NAME]" at bounding box center [252, 125] width 199 height 11
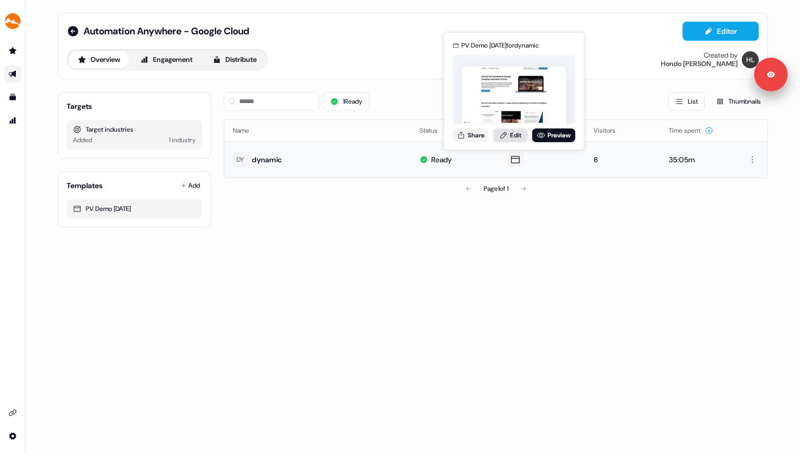
click at [515, 137] on link "Edit" at bounding box center [510, 136] width 35 height 14
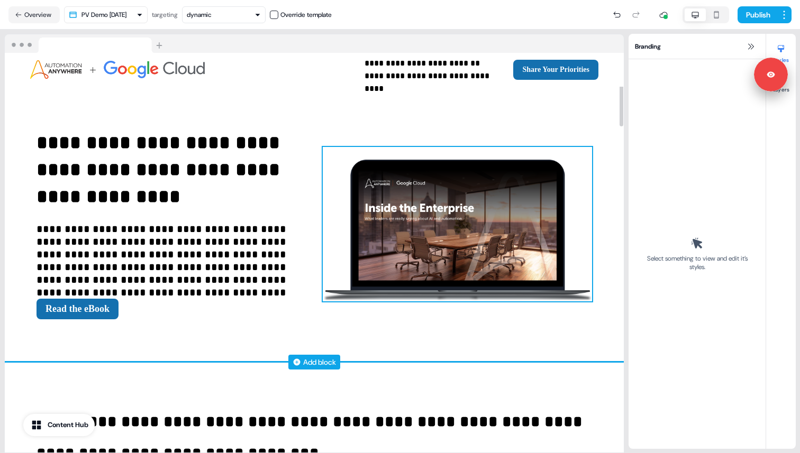
click at [486, 235] on img at bounding box center [457, 224] width 269 height 154
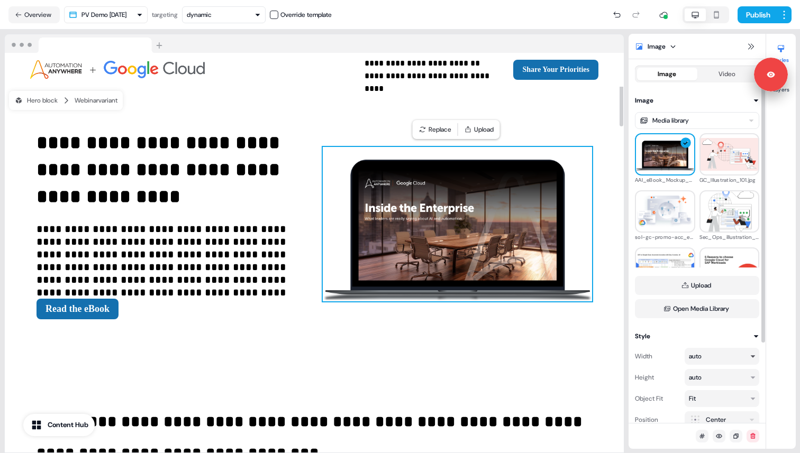
scroll to position [103, 0]
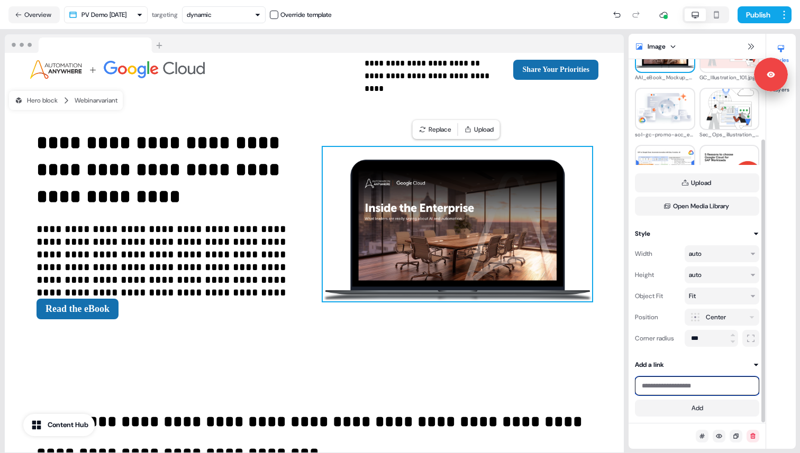
click at [678, 386] on input at bounding box center [697, 386] width 124 height 19
paste input "**********"
drag, startPoint x: 712, startPoint y: 388, endPoint x: 759, endPoint y: 388, distance: 47.6
click at [759, 388] on div "**********" at bounding box center [696, 241] width 137 height 364
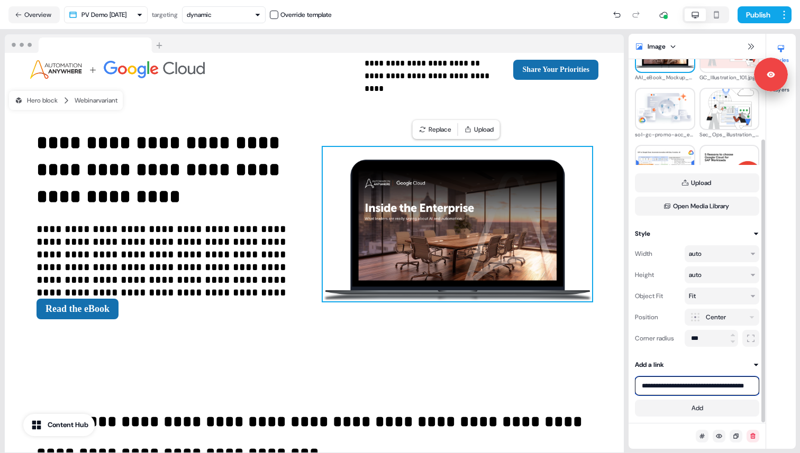
scroll to position [0, 15]
type input "**********"
click at [721, 406] on button "Add" at bounding box center [697, 408] width 124 height 17
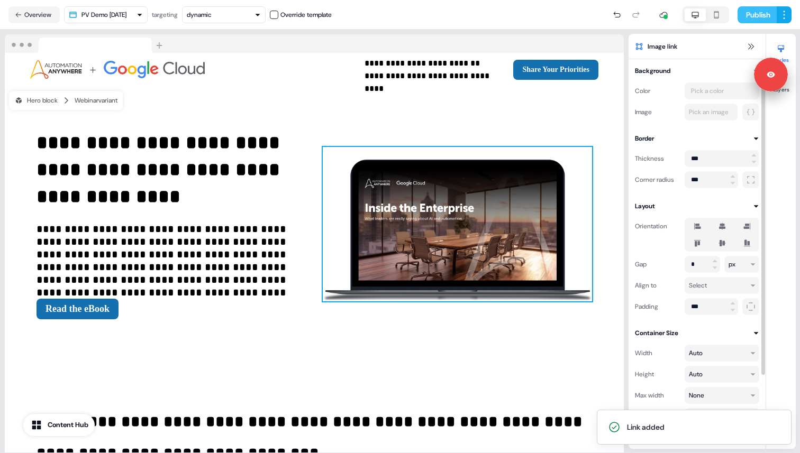
click at [758, 17] on button "Publish" at bounding box center [756, 14] width 39 height 17
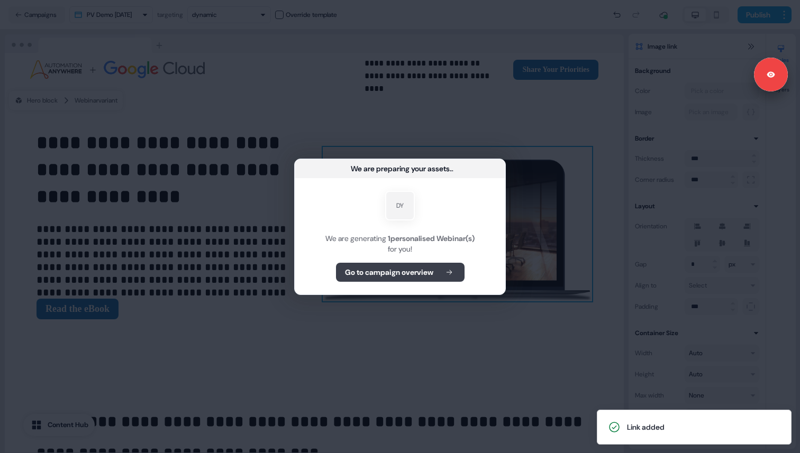
click at [410, 274] on b "Go to campaign overview" at bounding box center [389, 272] width 88 height 11
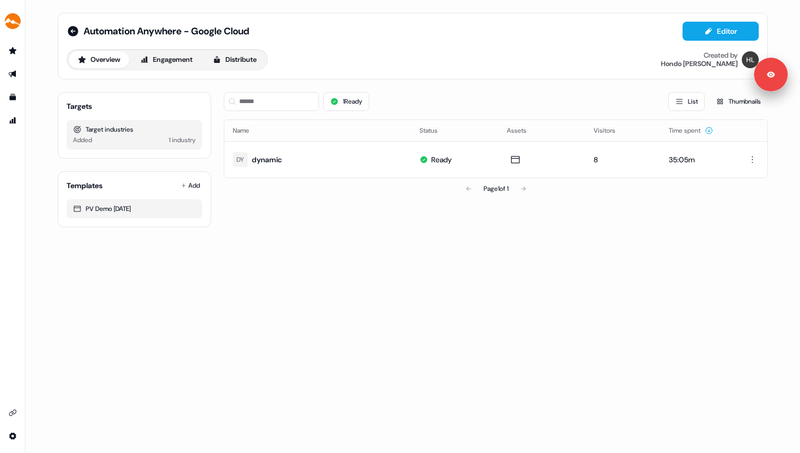
click at [589, 285] on div "Automation Anywhere - Google Cloud Editor Overview Engagement Distribute Create…" at bounding box center [412, 226] width 774 height 453
click at [75, 29] on icon at bounding box center [73, 31] width 11 height 11
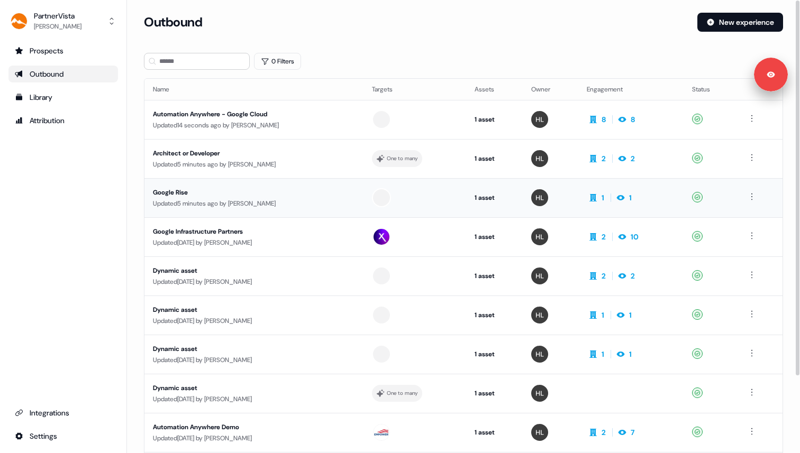
click at [222, 196] on div "Google Rise" at bounding box center [253, 192] width 200 height 11
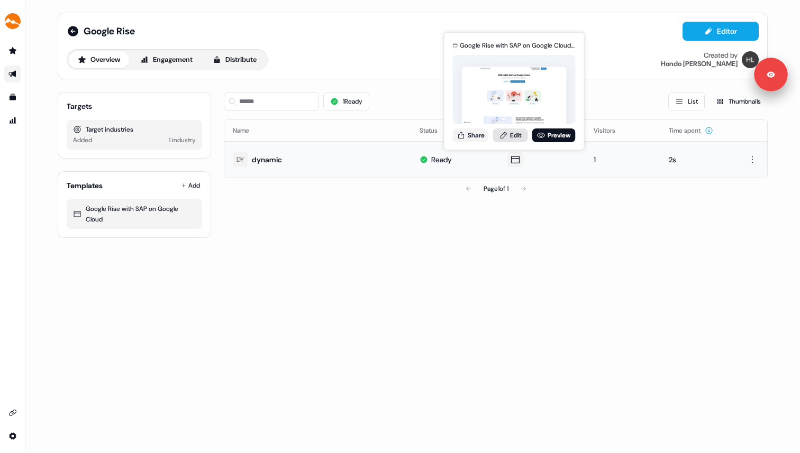
click at [514, 133] on link "Edit" at bounding box center [510, 136] width 35 height 14
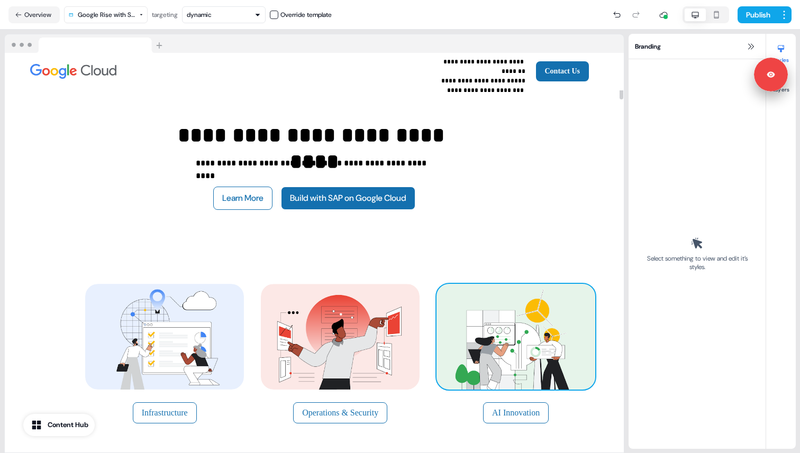
click at [483, 306] on img at bounding box center [515, 337] width 159 height 106
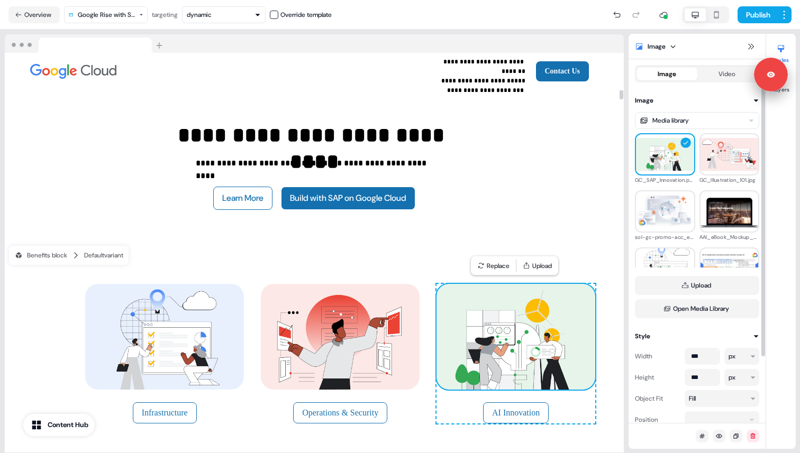
scroll to position [81, 0]
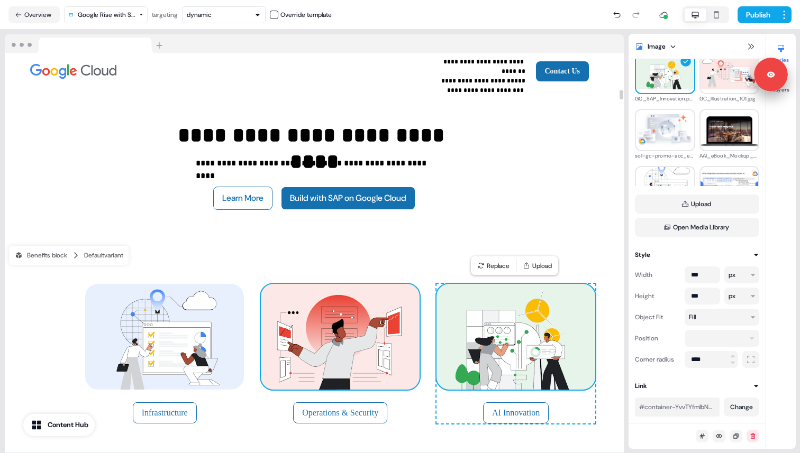
click at [378, 332] on img at bounding box center [340, 337] width 159 height 106
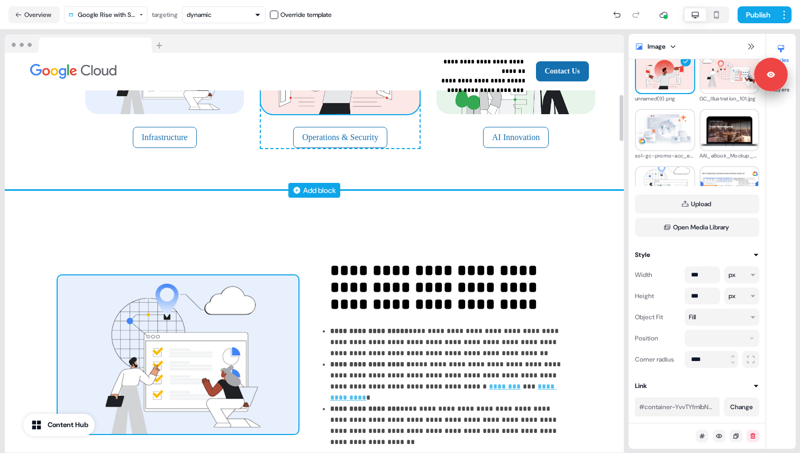
scroll to position [361, 0]
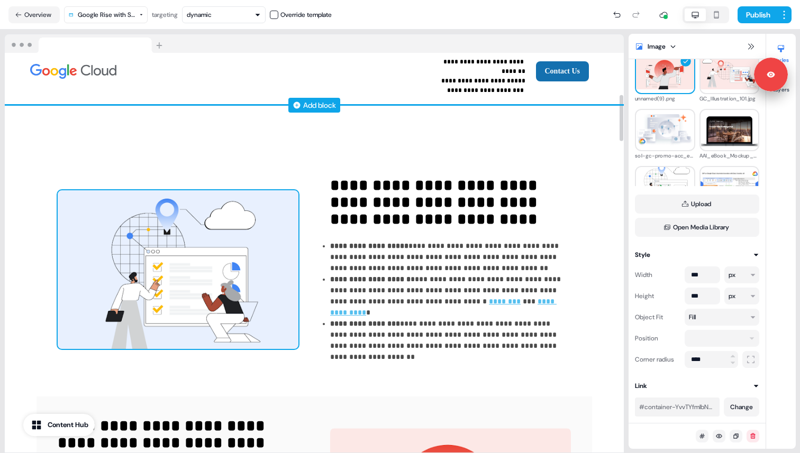
click at [216, 305] on img at bounding box center [178, 269] width 241 height 159
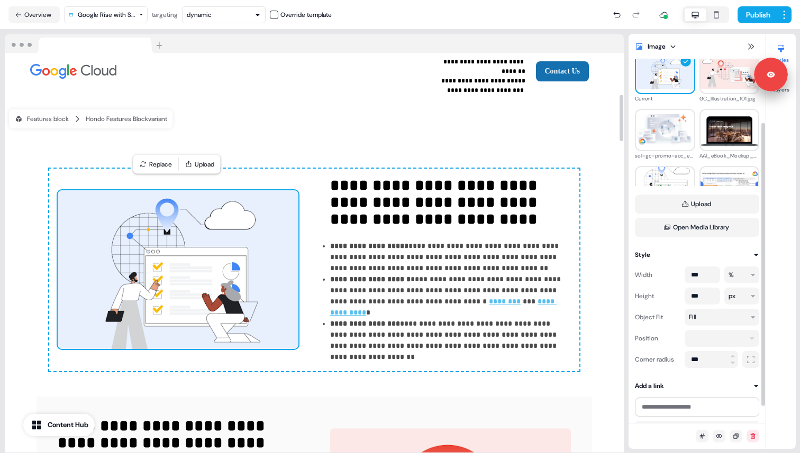
scroll to position [103, 0]
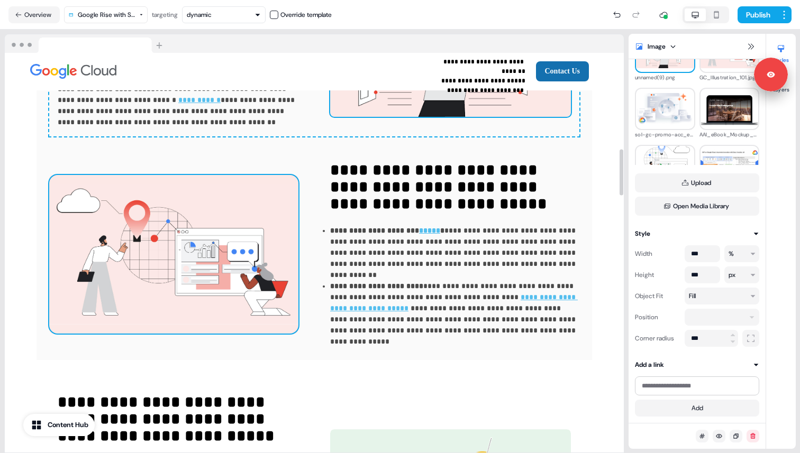
click at [214, 264] on img at bounding box center [173, 254] width 249 height 159
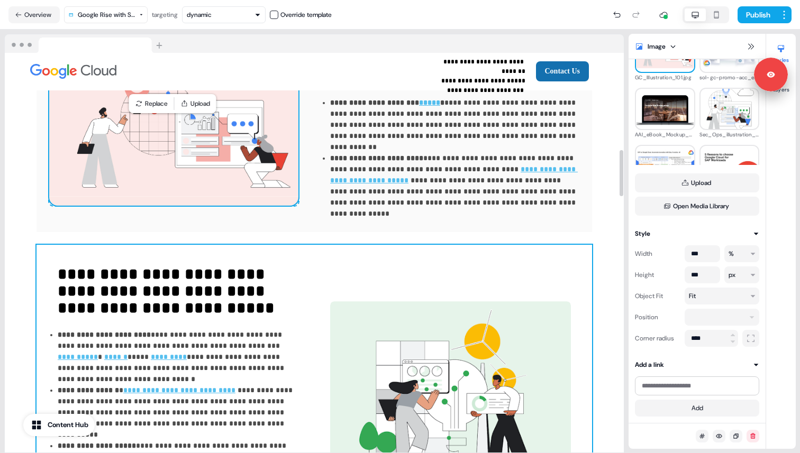
scroll to position [984, 0]
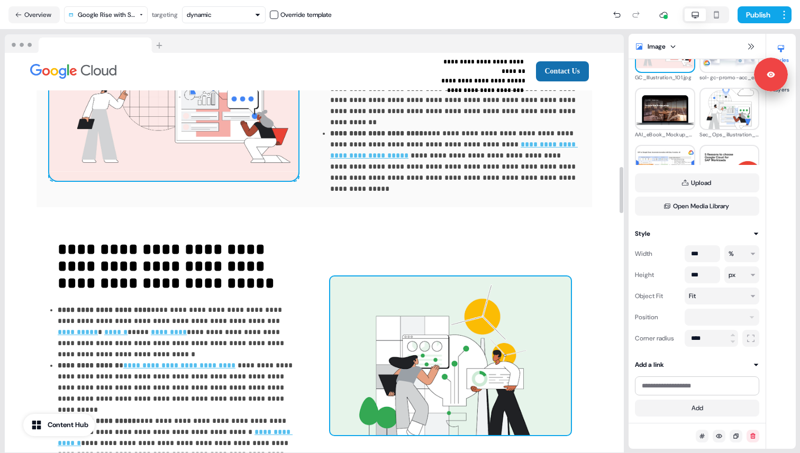
click at [373, 310] on img at bounding box center [450, 356] width 241 height 159
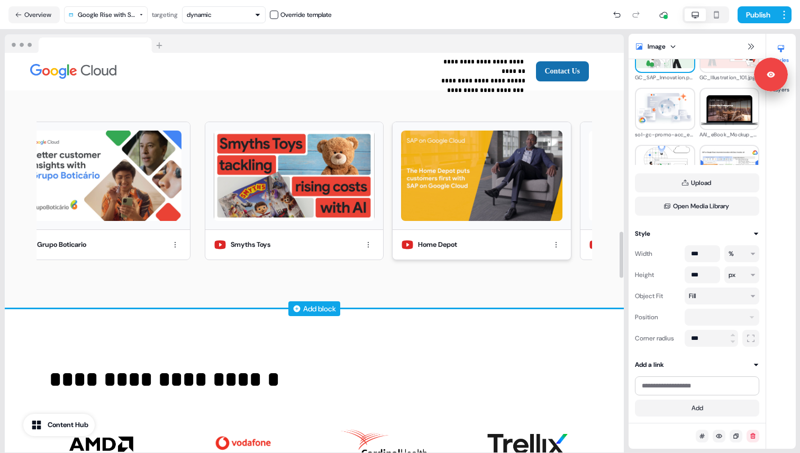
scroll to position [1553, 0]
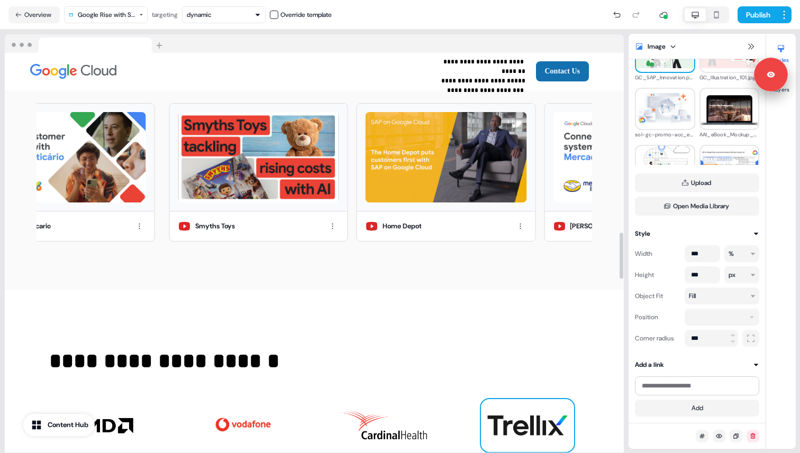
click at [517, 399] on img at bounding box center [527, 425] width 93 height 53
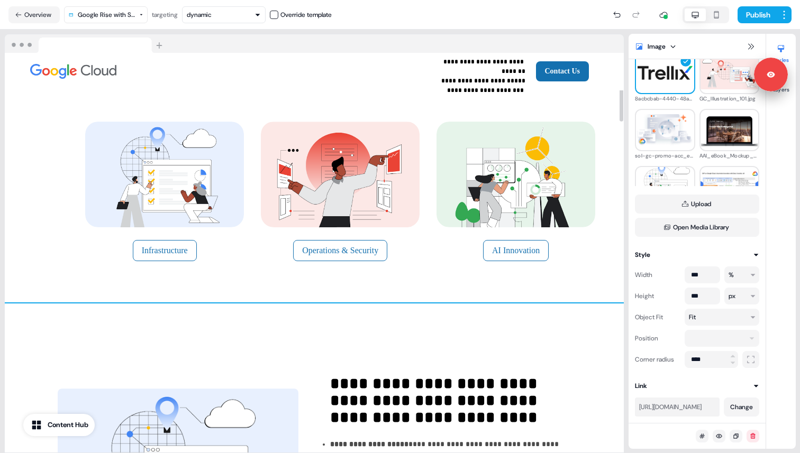
scroll to position [151, 0]
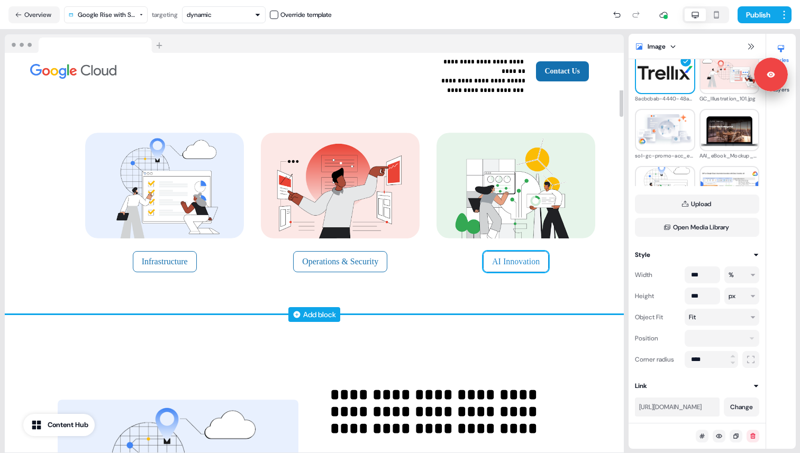
click at [501, 264] on button "AI Innovation" at bounding box center [516, 261] width 66 height 21
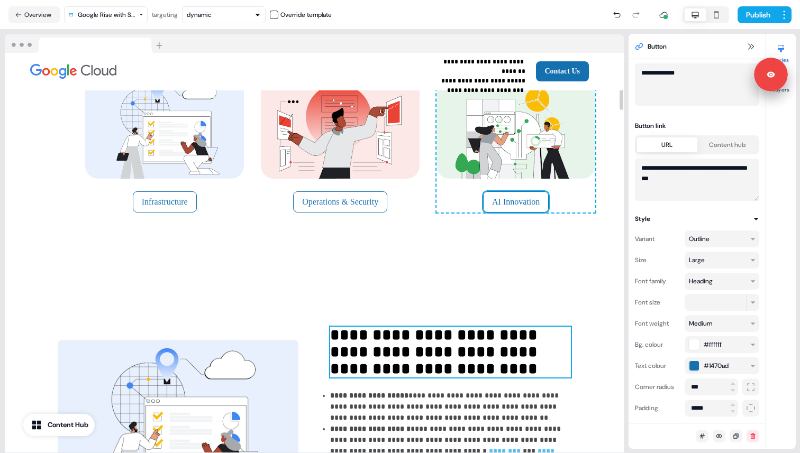
scroll to position [0, 0]
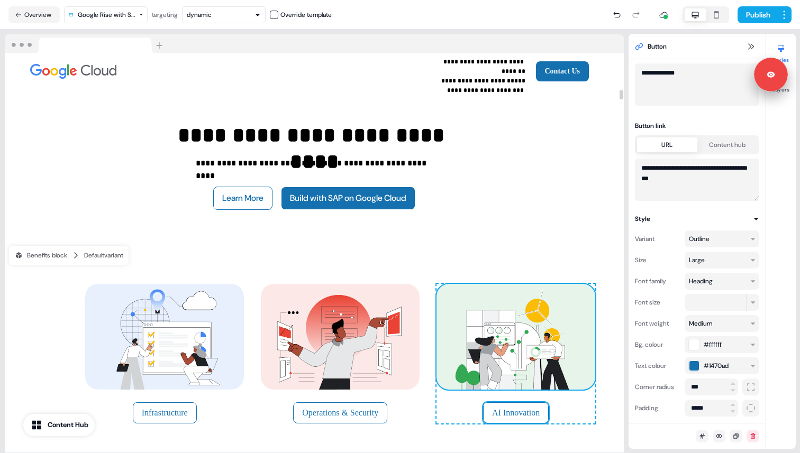
click at [513, 303] on img at bounding box center [515, 337] width 159 height 106
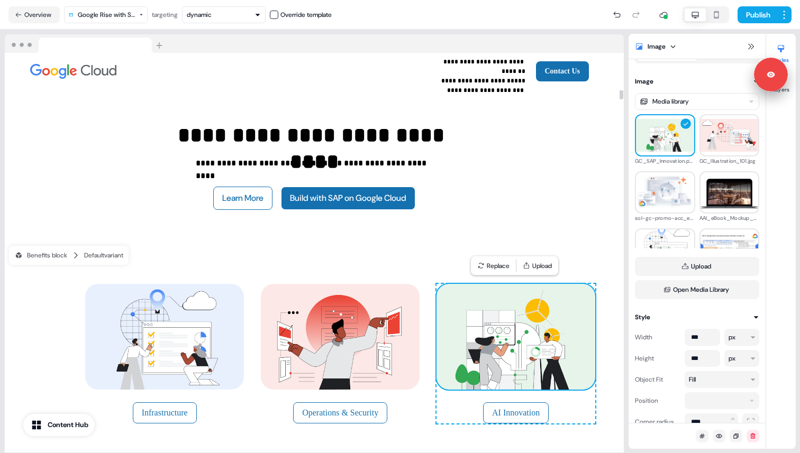
scroll to position [81, 0]
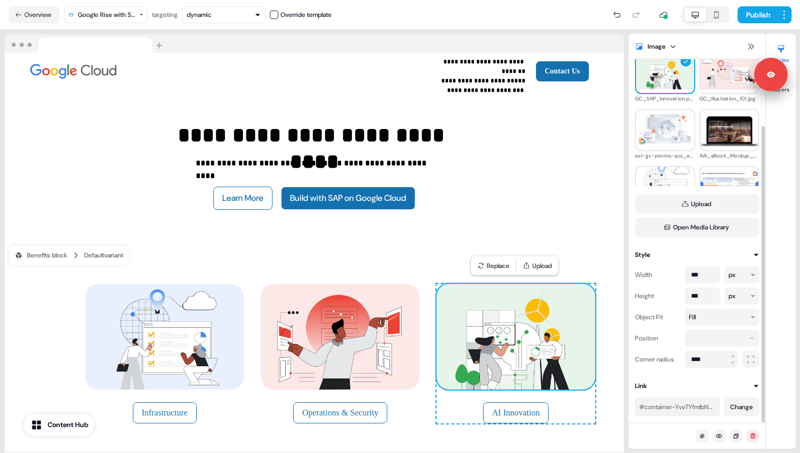
click at [709, 404] on div "#container-YvvTYfmIbN-uRJeBXn65G-MyA6BUpwdk" at bounding box center [677, 407] width 76 height 11
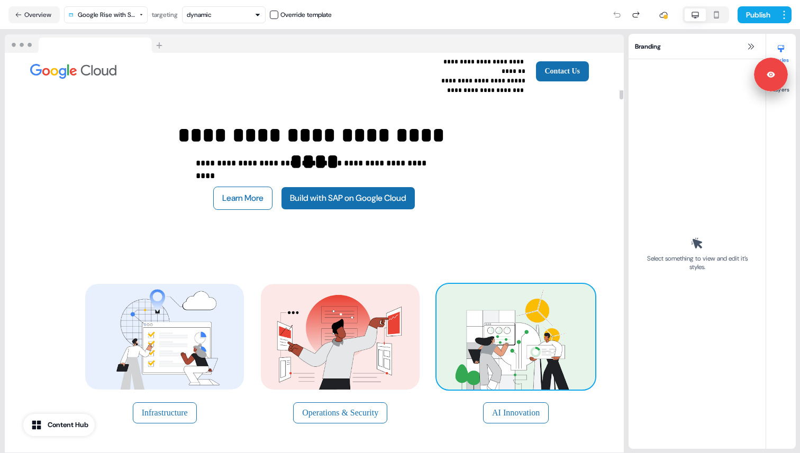
click at [527, 333] on img at bounding box center [515, 337] width 159 height 106
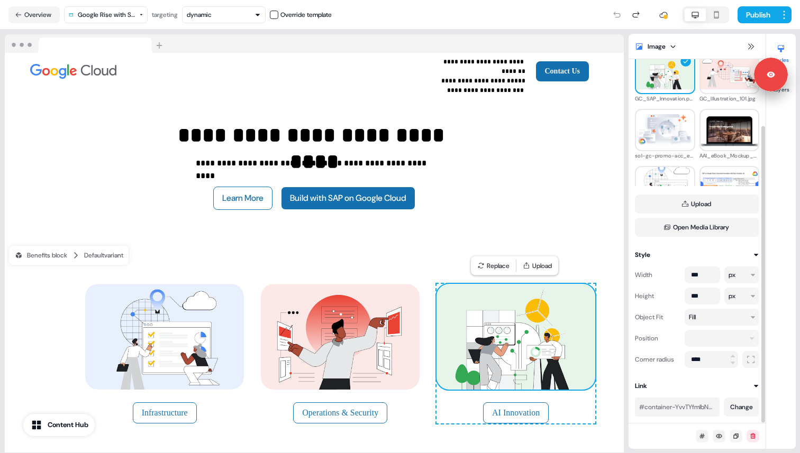
click at [681, 411] on div "#container-YvvTYfmIbN-uRJeBXn65G-MyA6BUpwdk" at bounding box center [677, 407] width 76 height 11
click at [735, 412] on button "Change" at bounding box center [741, 407] width 35 height 19
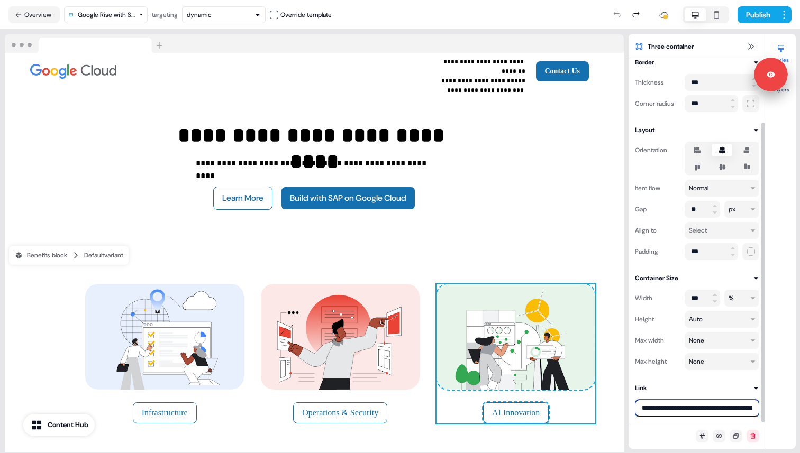
click at [695, 407] on input "**********" at bounding box center [697, 408] width 124 height 17
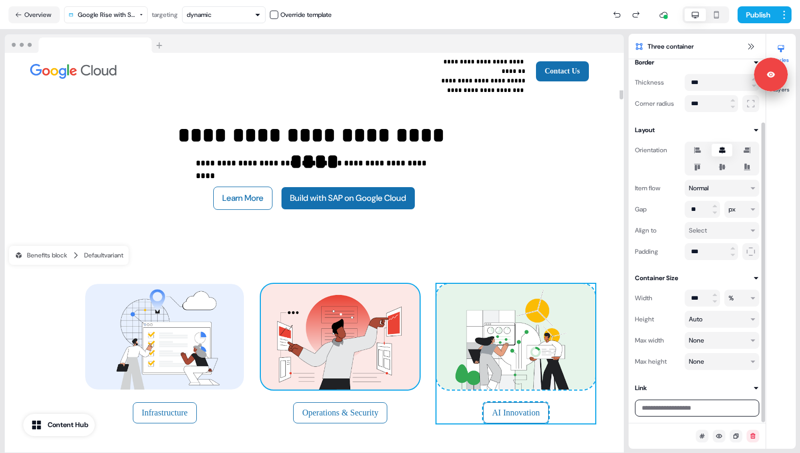
click at [400, 314] on img at bounding box center [340, 337] width 159 height 106
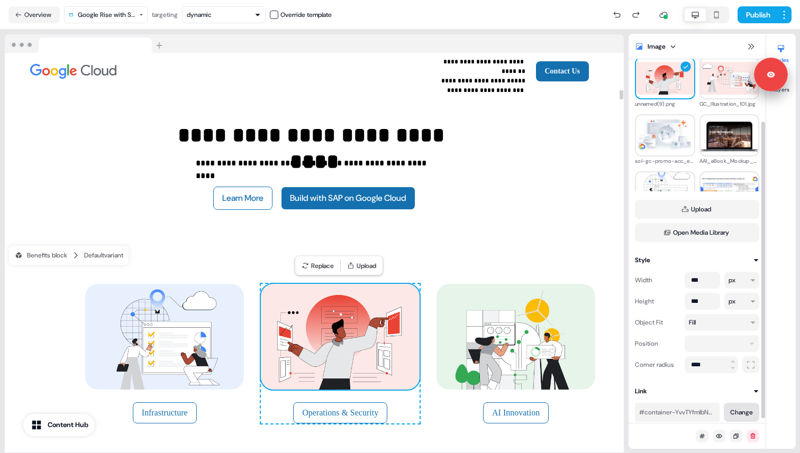
click at [744, 411] on button "Change" at bounding box center [741, 412] width 35 height 19
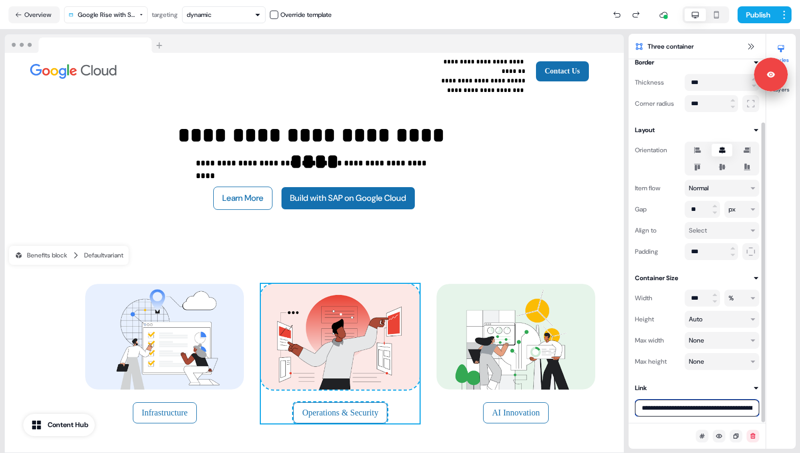
click at [686, 408] on input "**********" at bounding box center [697, 408] width 124 height 17
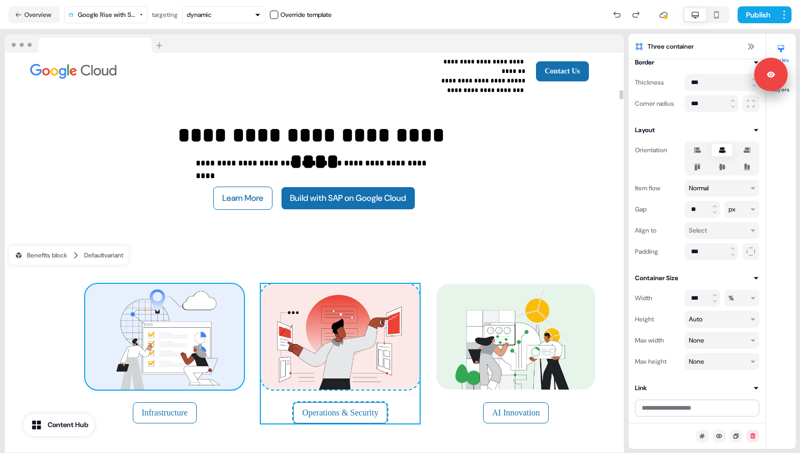
click at [193, 331] on img at bounding box center [164, 337] width 159 height 106
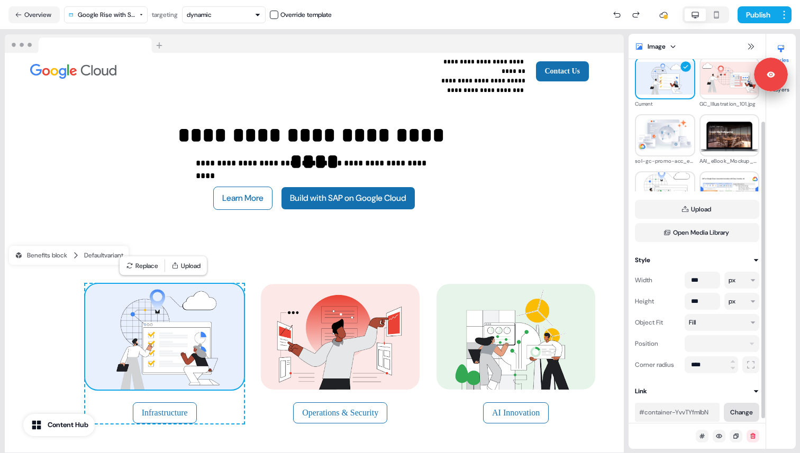
click at [738, 411] on button "Change" at bounding box center [741, 412] width 35 height 19
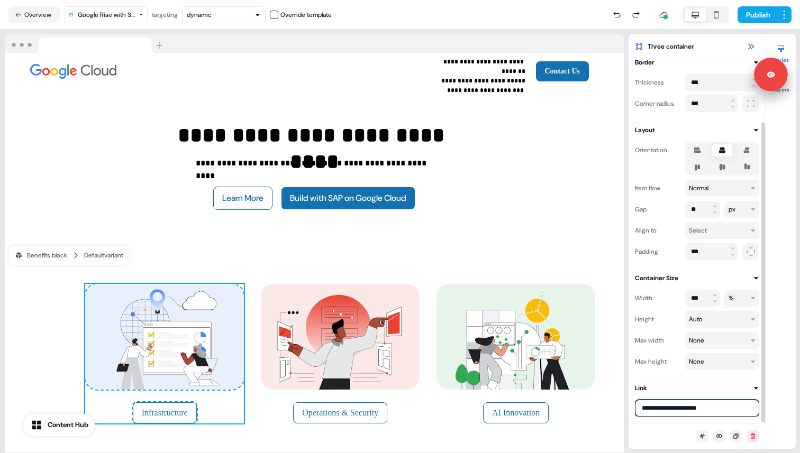
click at [697, 412] on input "**********" at bounding box center [697, 408] width 124 height 17
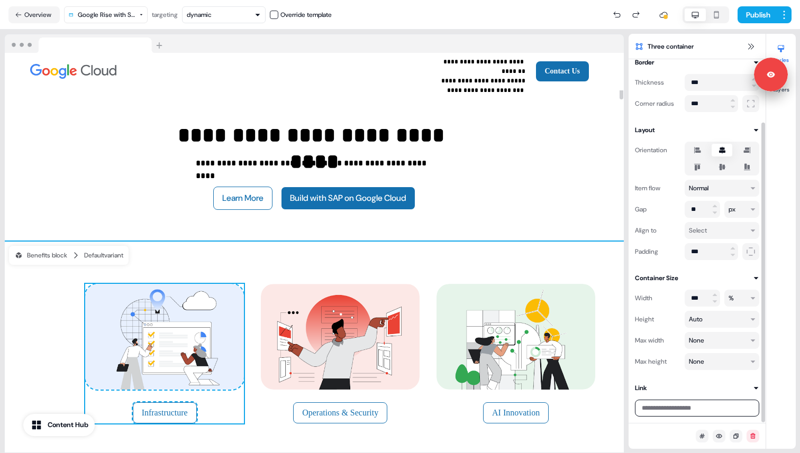
click at [583, 248] on div "Infrastructure To pick up a draggable item, press the space bar. While dragging…" at bounding box center [314, 354] width 619 height 224
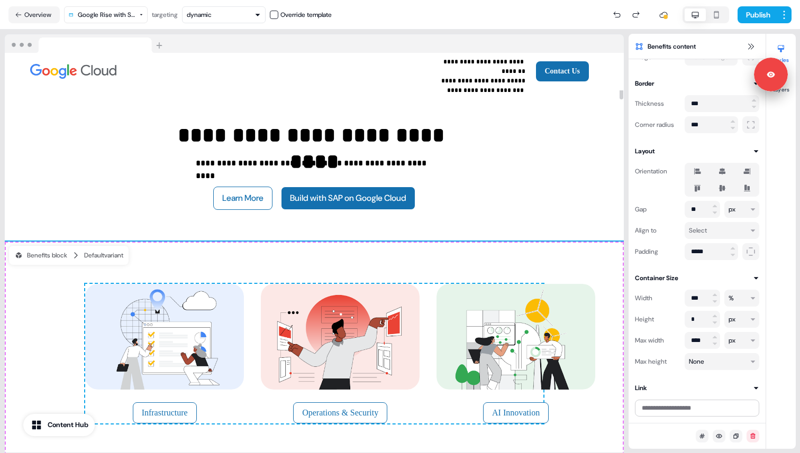
scroll to position [55, 0]
click at [764, 19] on button "Publish" at bounding box center [756, 14] width 39 height 17
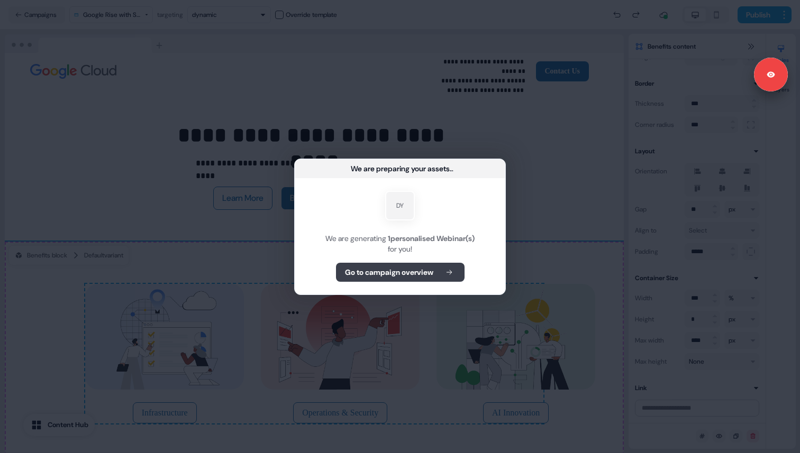
click at [405, 277] on button "Go to campaign overview" at bounding box center [400, 272] width 129 height 19
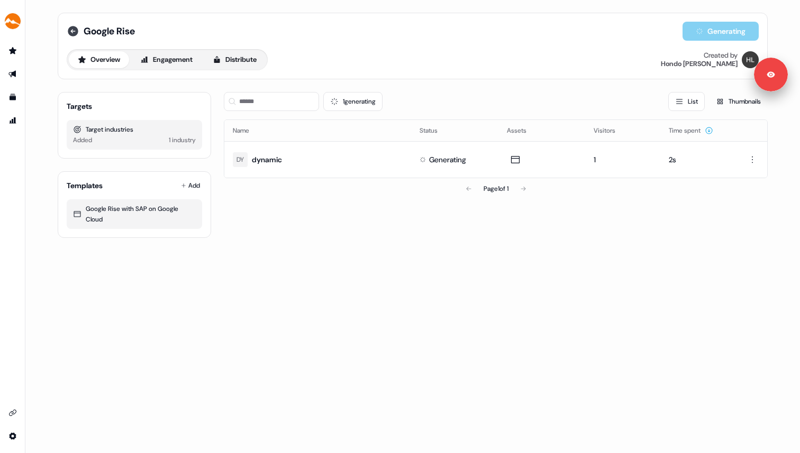
click at [72, 28] on icon at bounding box center [73, 31] width 11 height 11
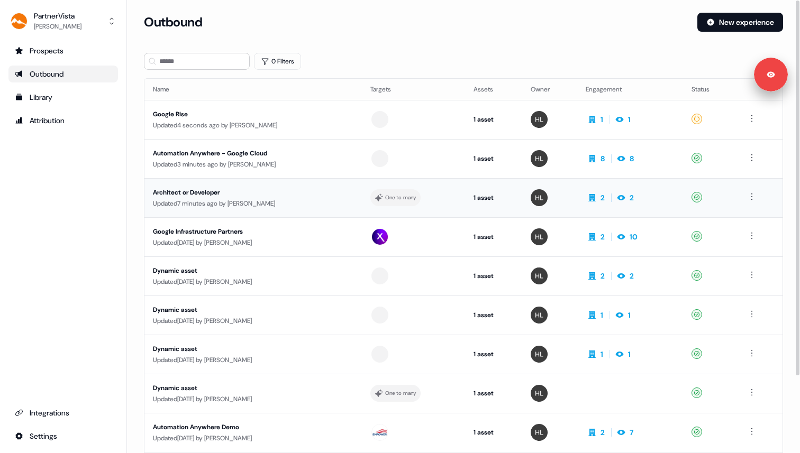
click at [248, 196] on div "Architect or Developer" at bounding box center [253, 192] width 200 height 11
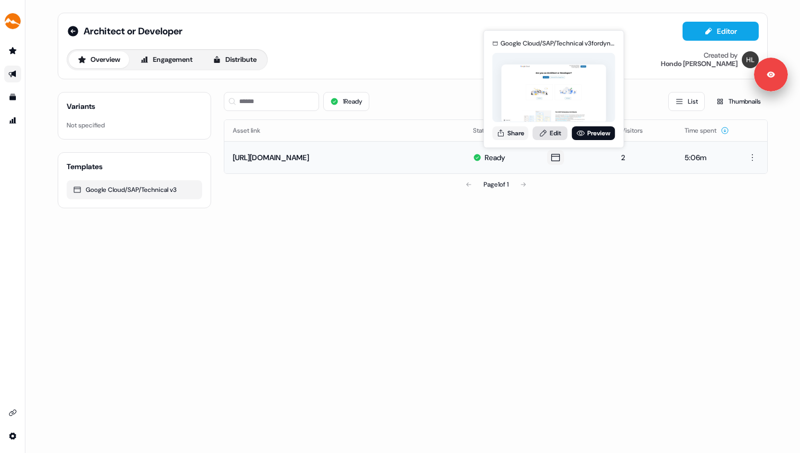
click at [551, 132] on link "Edit" at bounding box center [550, 133] width 35 height 14
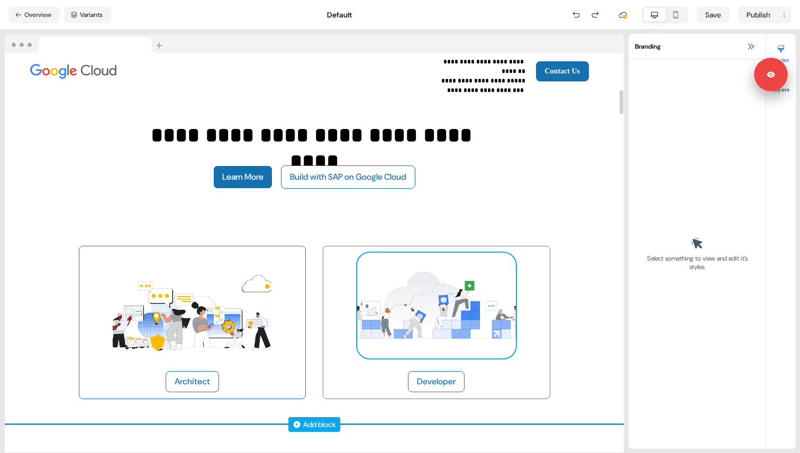
click at [491, 266] on img at bounding box center [436, 306] width 159 height 106
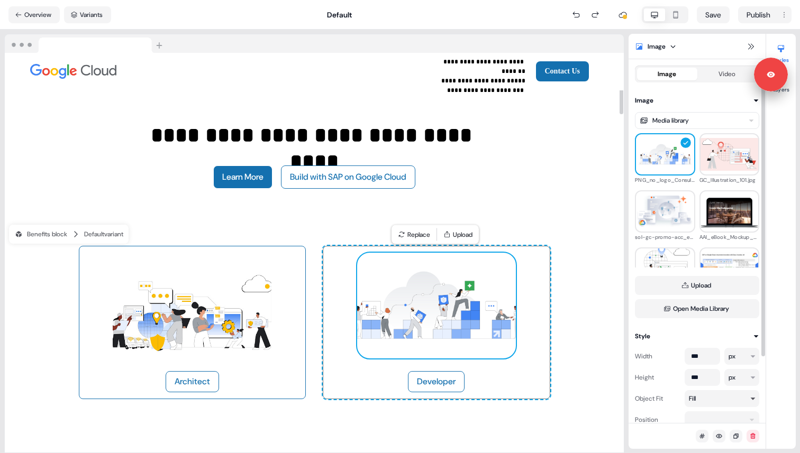
scroll to position [81, 0]
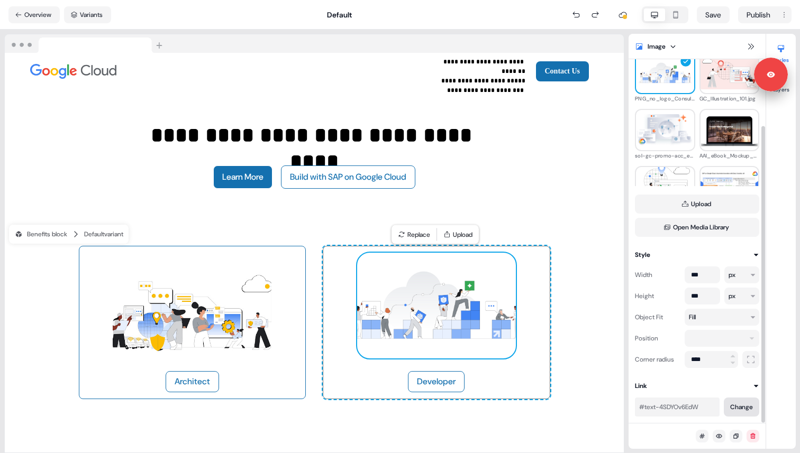
click at [734, 410] on button "Change" at bounding box center [741, 407] width 35 height 19
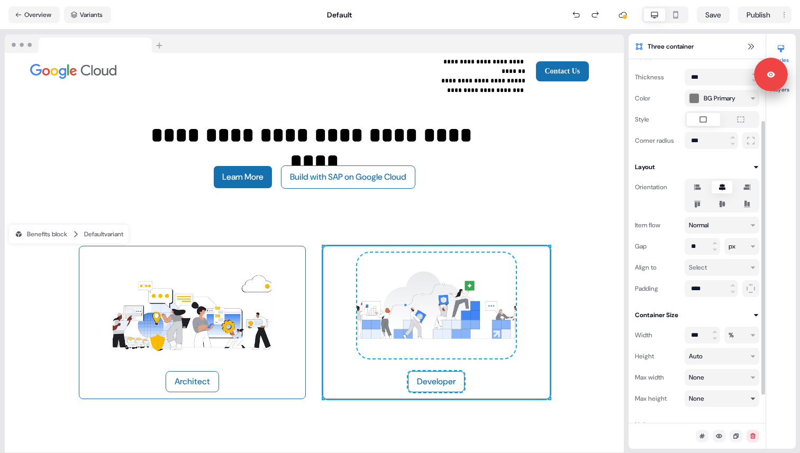
scroll to position [118, 0]
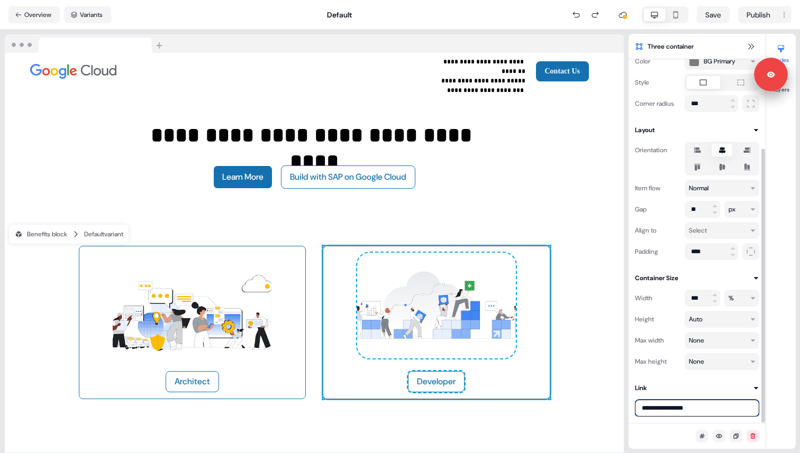
click at [694, 407] on input "**********" at bounding box center [697, 408] width 124 height 17
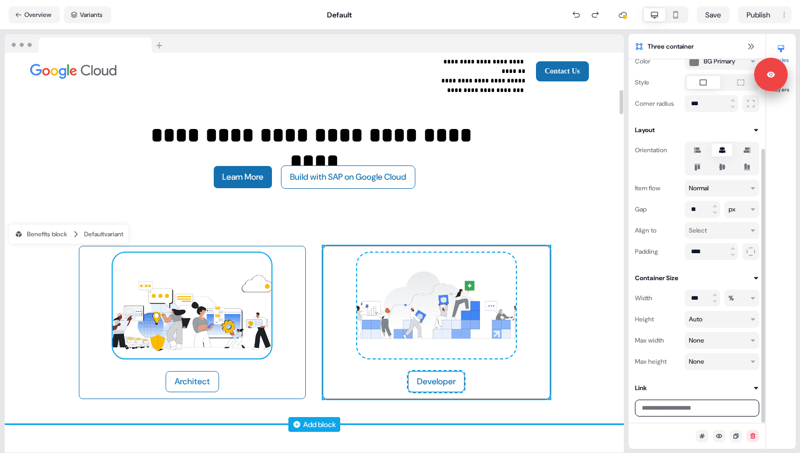
click at [217, 309] on img at bounding box center [192, 306] width 159 height 106
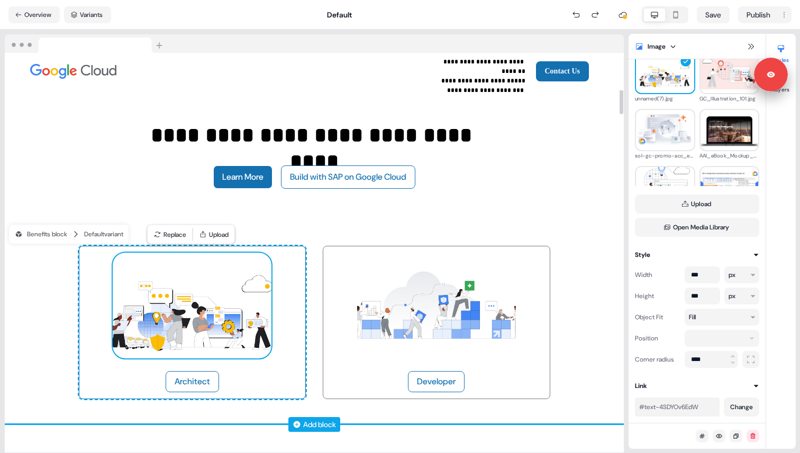
scroll to position [81, 0]
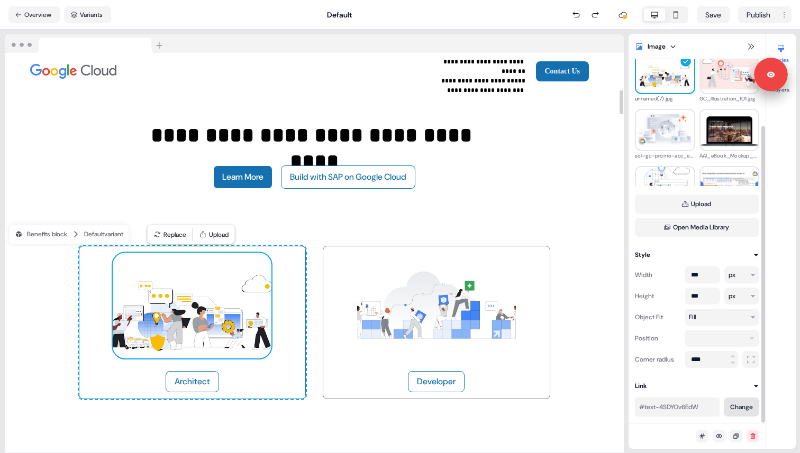
click at [729, 401] on button "Change" at bounding box center [741, 407] width 35 height 19
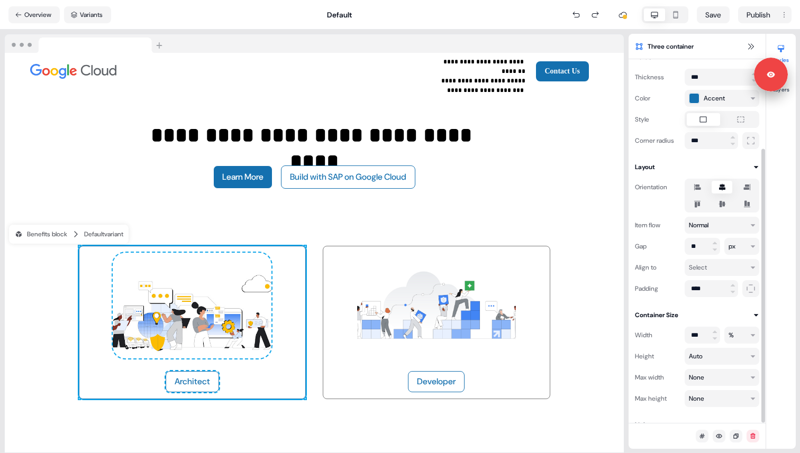
scroll to position [118, 0]
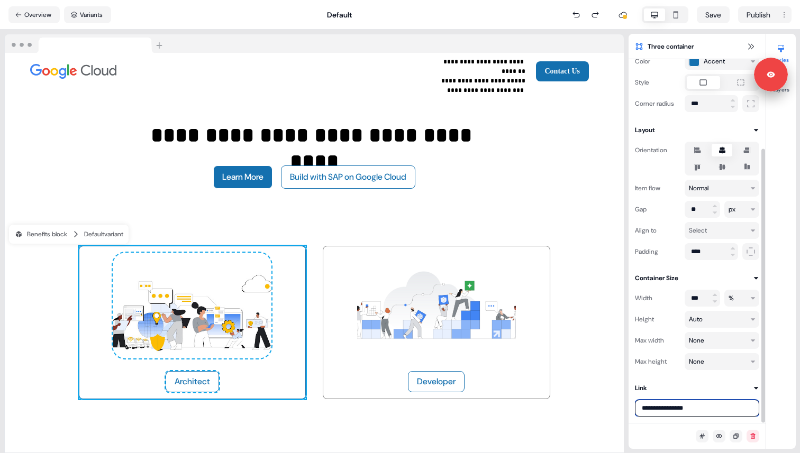
click at [672, 410] on input "**********" at bounding box center [697, 408] width 124 height 17
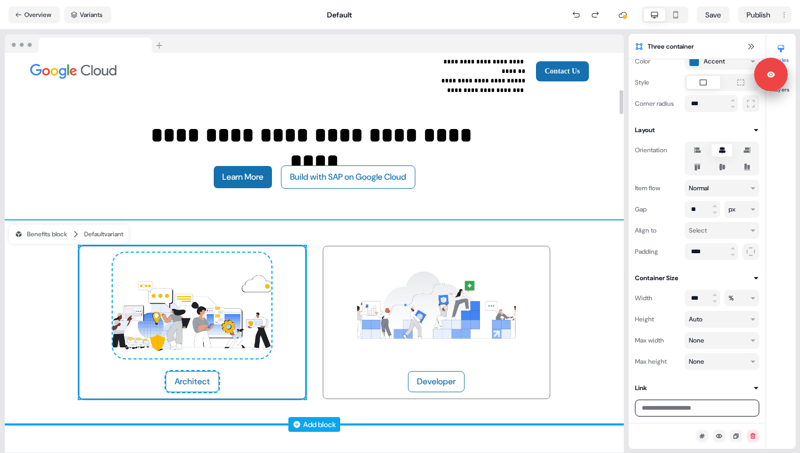
click at [600, 339] on div "Architect To pick up a draggable item, press the space bar. While dragging, use…" at bounding box center [314, 323] width 619 height 204
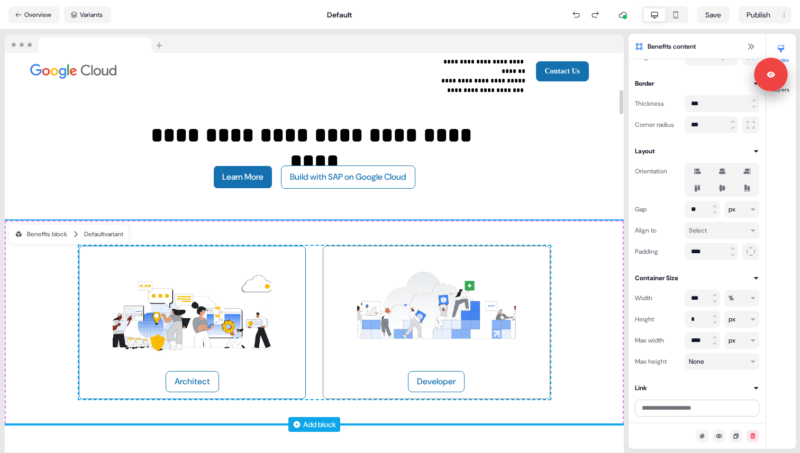
scroll to position [55, 0]
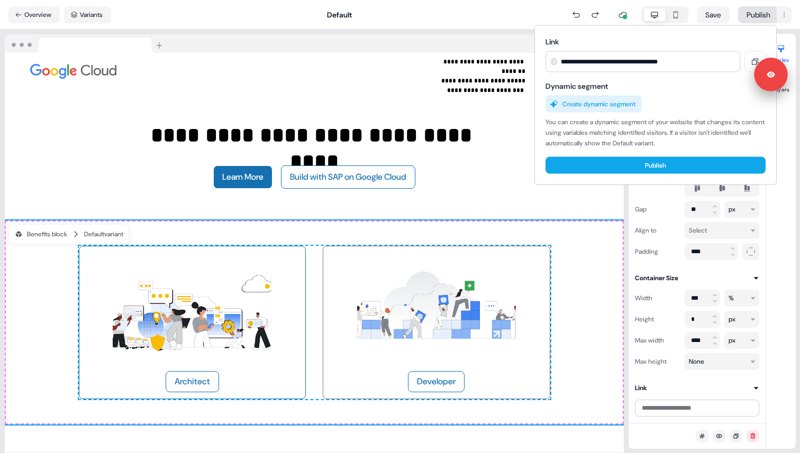
click at [752, 17] on html "**********" at bounding box center [400, 226] width 800 height 453
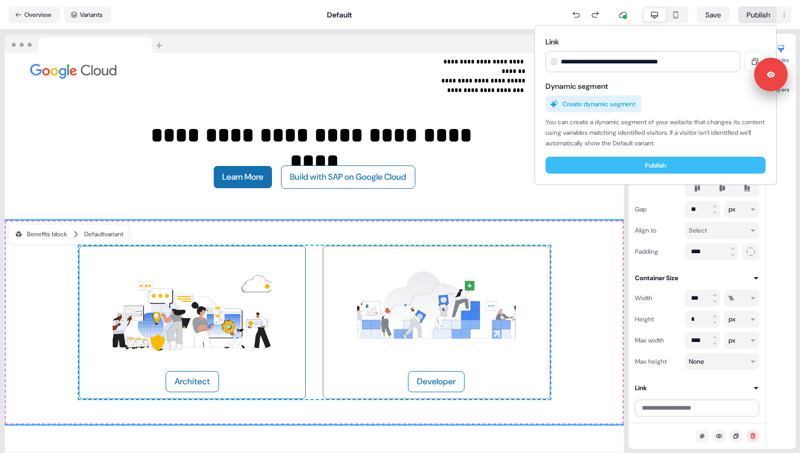
click at [638, 165] on button "Publish" at bounding box center [655, 165] width 220 height 17
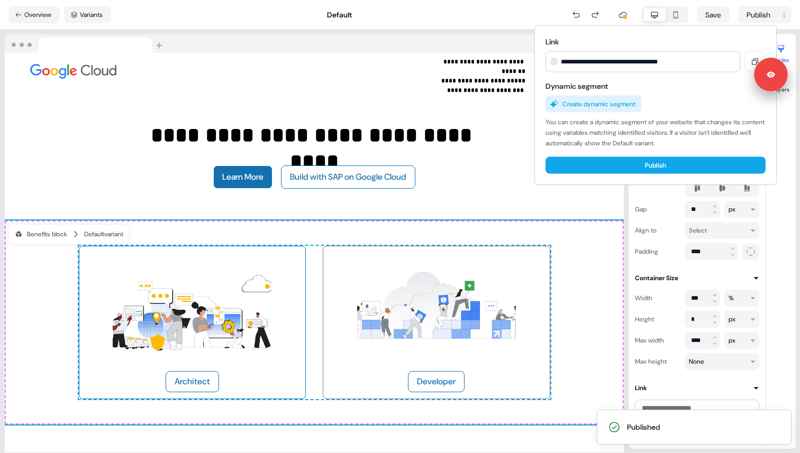
click at [39, 14] on html "**********" at bounding box center [400, 226] width 800 height 453
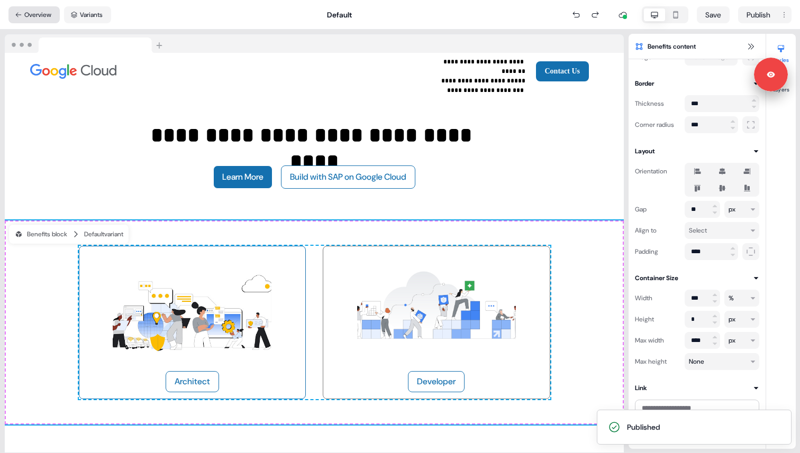
click at [43, 13] on button "Overview" at bounding box center [33, 14] width 51 height 17
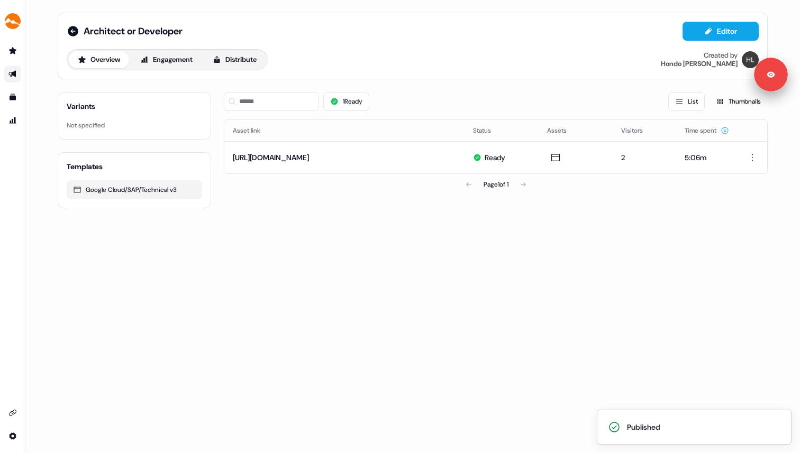
click at [68, 24] on div "Architect or Developer Editor" at bounding box center [413, 31] width 692 height 19
click at [72, 30] on icon at bounding box center [73, 31] width 13 height 13
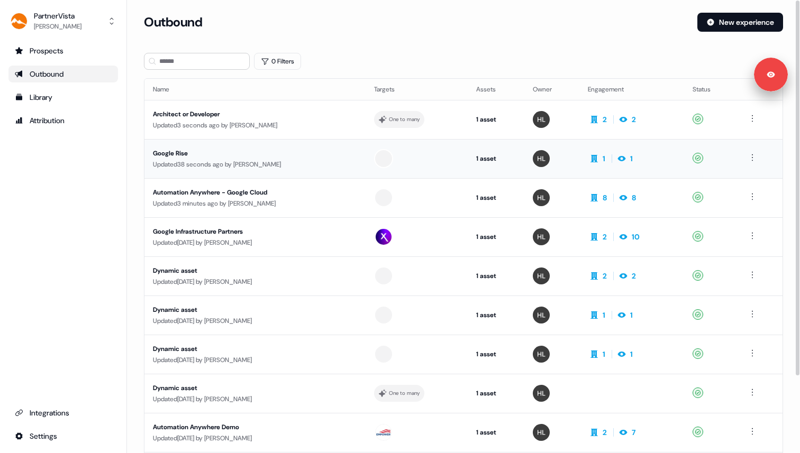
click at [266, 150] on div "Google Rise" at bounding box center [253, 153] width 200 height 11
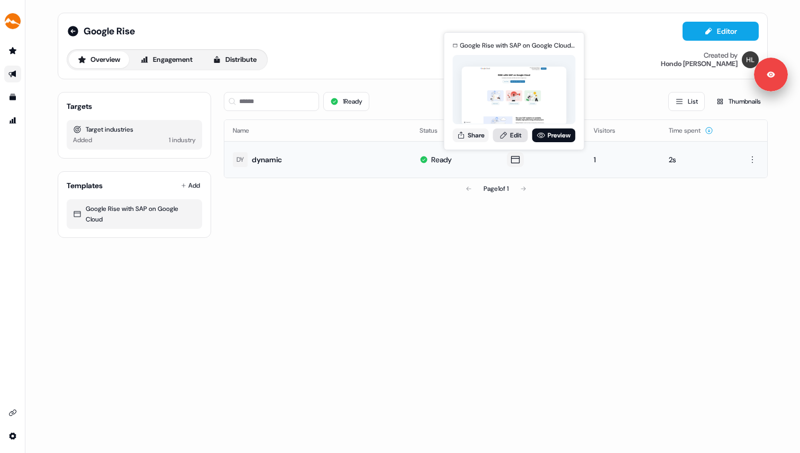
click at [518, 138] on link "Edit" at bounding box center [510, 136] width 35 height 14
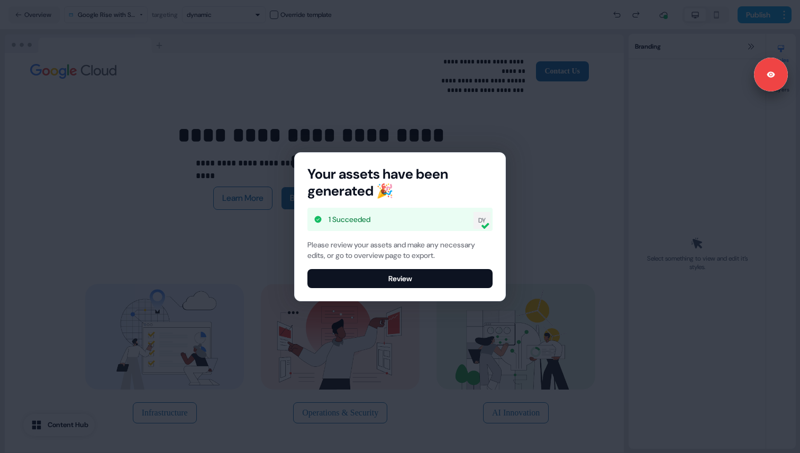
click at [103, 136] on div "Your assets have been generated 🎉 1 Succeeded DY Please review your assets and …" at bounding box center [400, 226] width 800 height 453
click at [409, 279] on button "Review" at bounding box center [399, 278] width 185 height 19
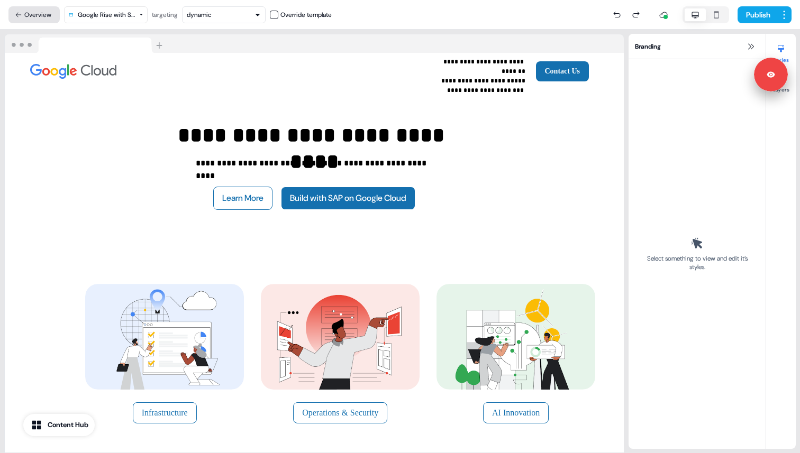
click at [25, 14] on button "Overview" at bounding box center [33, 14] width 51 height 17
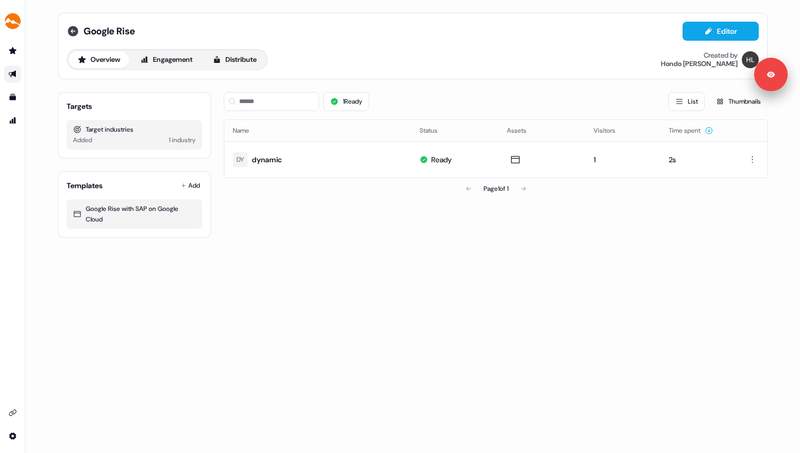
click at [72, 29] on icon at bounding box center [73, 31] width 11 height 11
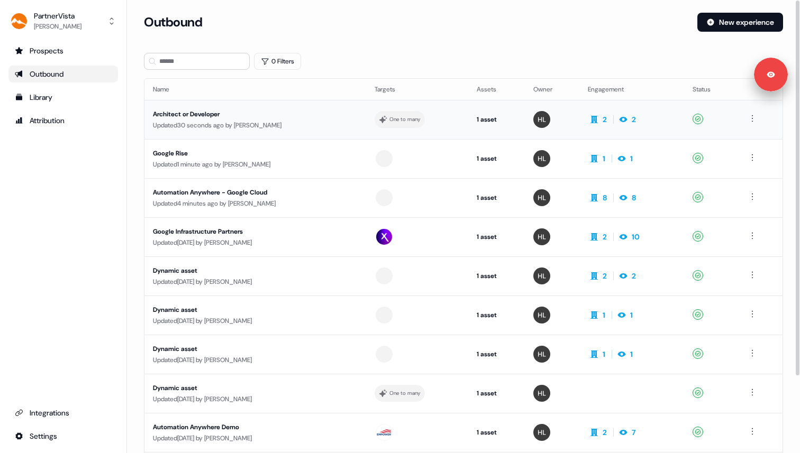
click at [254, 115] on div "Architect or Developer" at bounding box center [253, 114] width 200 height 11
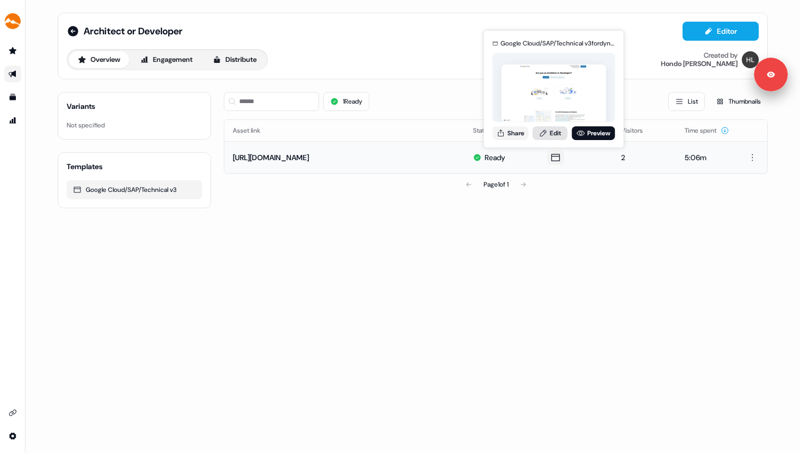
click at [554, 134] on link "Edit" at bounding box center [550, 133] width 35 height 14
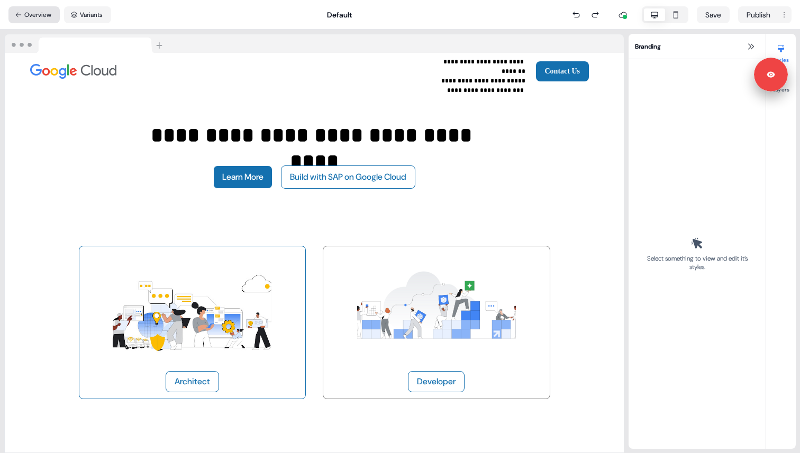
click at [53, 13] on button "Overview" at bounding box center [33, 14] width 51 height 17
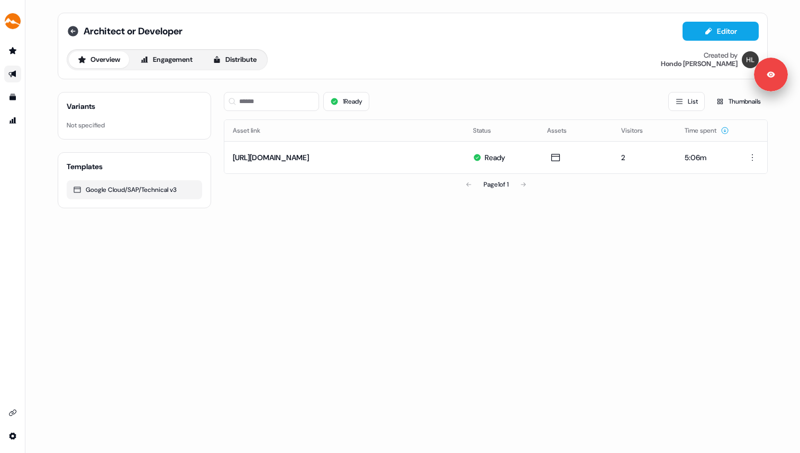
click at [76, 28] on icon at bounding box center [73, 31] width 11 height 11
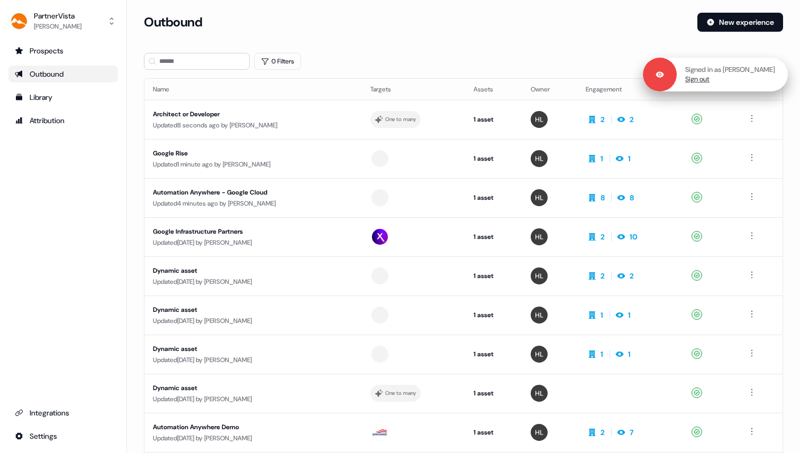
click at [709, 80] on link "Sign out" at bounding box center [697, 80] width 24 height 10
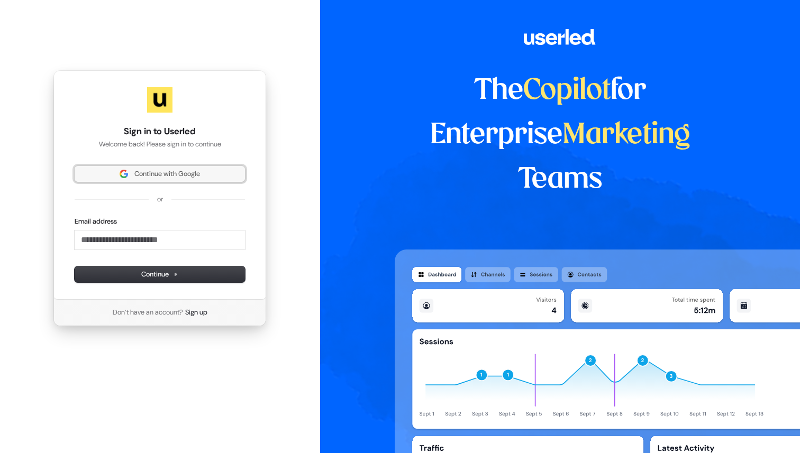
click at [209, 169] on span "Continue with Google" at bounding box center [160, 174] width 158 height 10
